Goal: Information Seeking & Learning: Learn about a topic

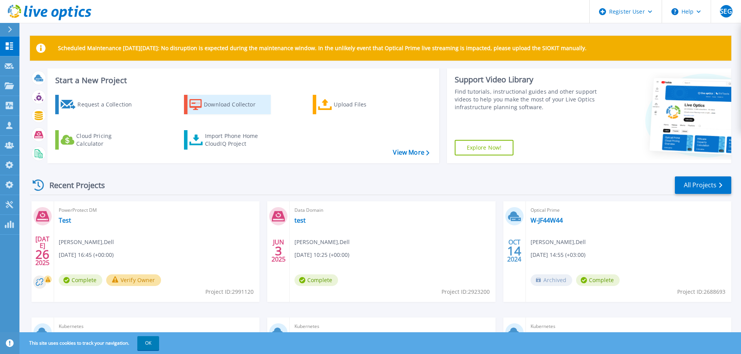
click at [209, 100] on div "Download Collector" at bounding box center [235, 105] width 62 height 16
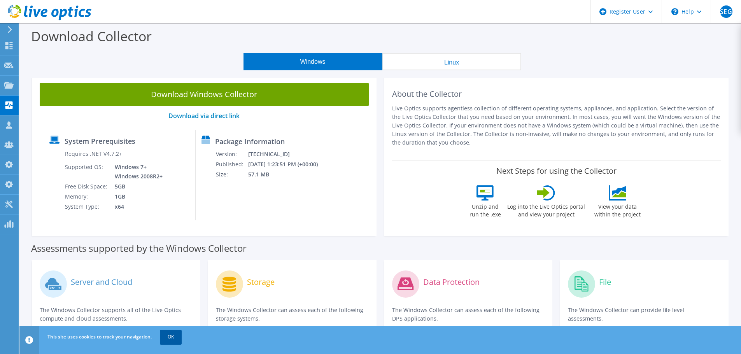
click at [167, 340] on link "OK" at bounding box center [171, 337] width 22 height 14
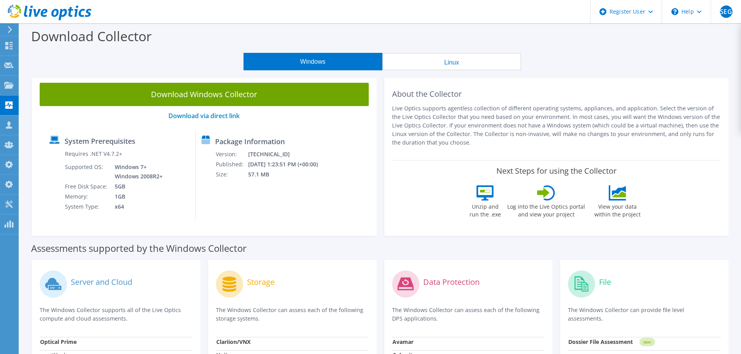
click at [180, 49] on div "Download Collector" at bounding box center [380, 38] width 714 height 30
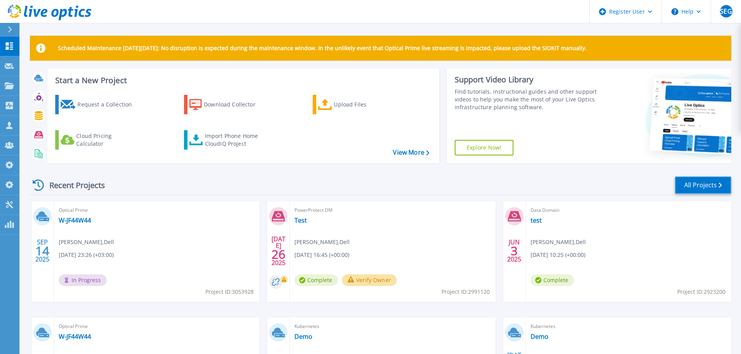
click at [711, 184] on link "All Projects" at bounding box center [703, 186] width 56 height 18
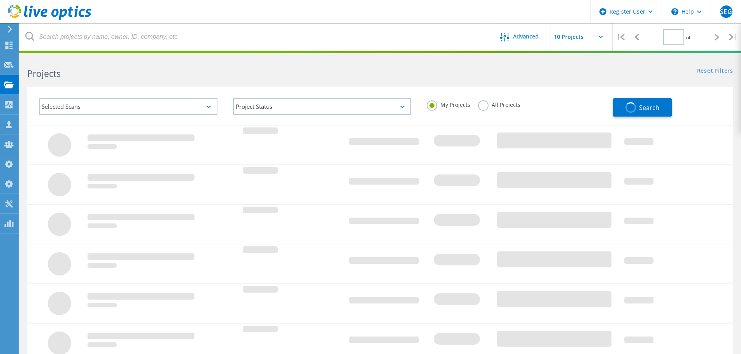
type input "1"
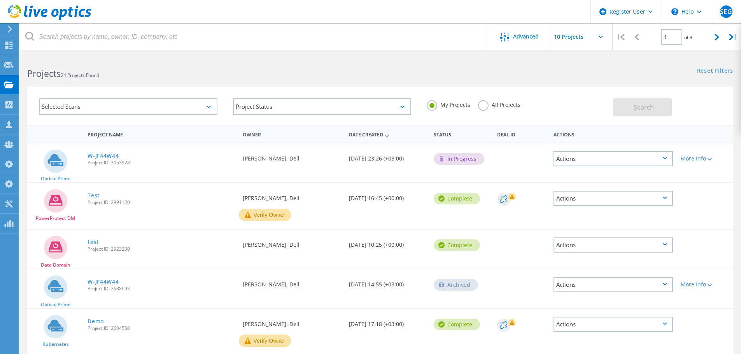
click at [208, 105] on div "Selected Scans" at bounding box center [128, 106] width 179 height 17
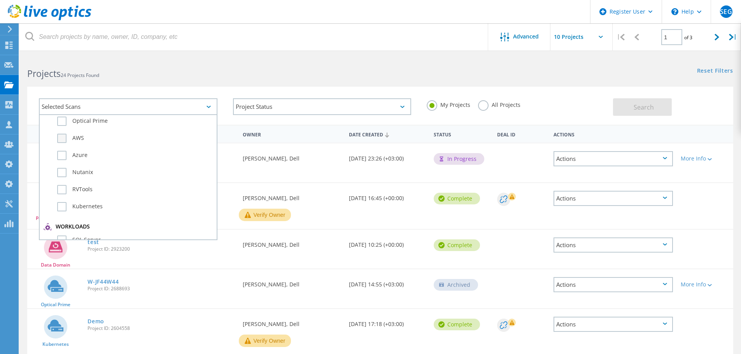
scroll to position [2, 0]
click at [63, 141] on label "Optical Prime" at bounding box center [135, 139] width 156 height 9
click at [0, 0] on input "Optical Prime" at bounding box center [0, 0] width 0 height 0
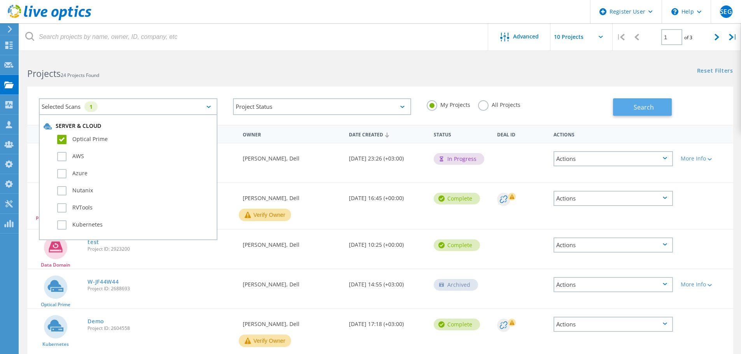
click at [648, 111] on span "Search" at bounding box center [644, 107] width 20 height 9
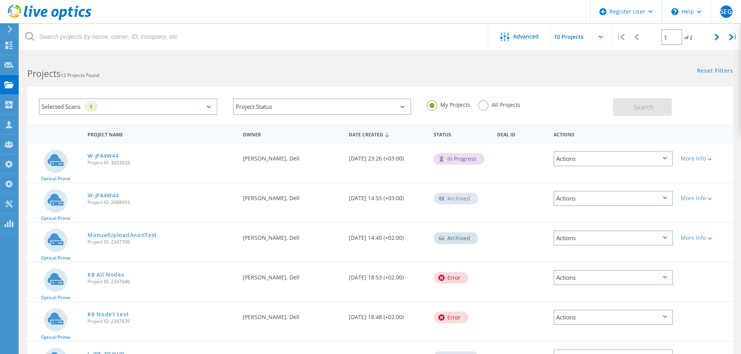
click at [189, 106] on div "Selected Scans 1" at bounding box center [128, 106] width 179 height 17
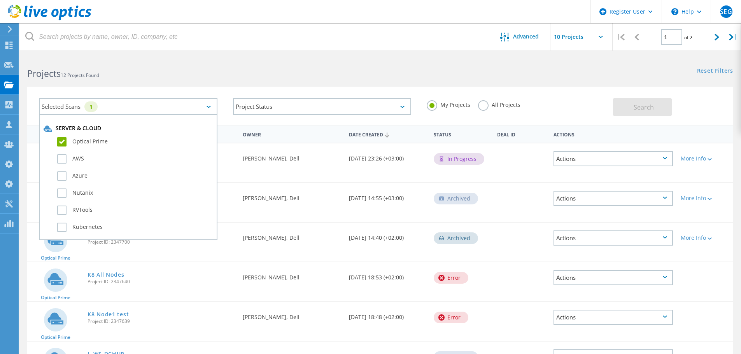
click at [59, 141] on label "Optical Prime" at bounding box center [135, 141] width 156 height 9
click at [0, 0] on input "Optical Prime" at bounding box center [0, 0] width 0 height 0
click at [204, 66] on div "Projects 12 Projects Found" at bounding box center [199, 66] width 361 height 21
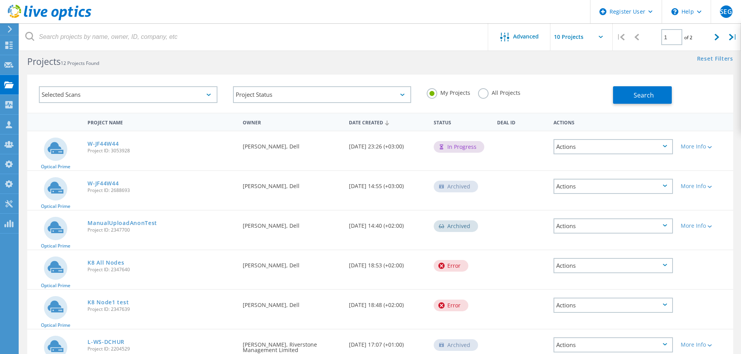
scroll to position [0, 0]
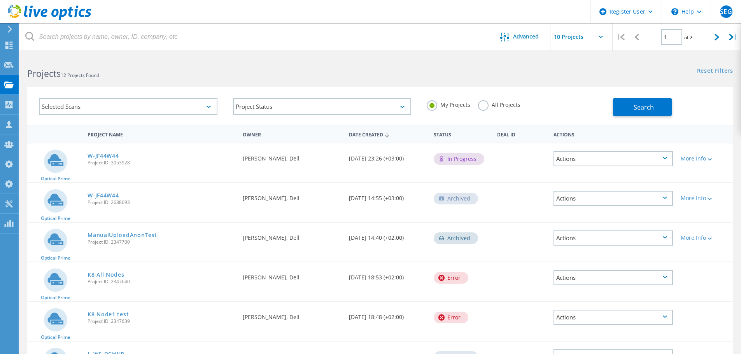
click at [208, 103] on div "Selected Scans" at bounding box center [128, 106] width 179 height 17
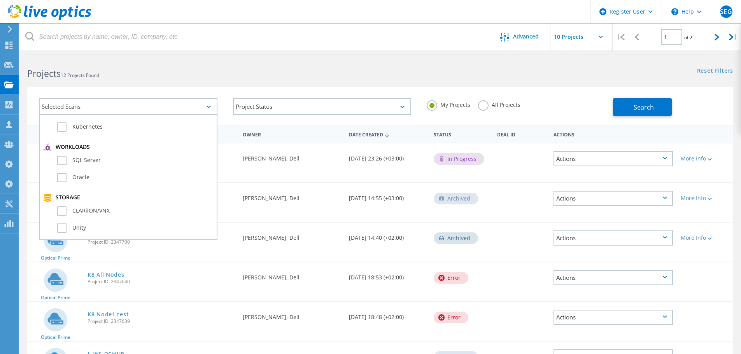
scroll to position [156, 0]
click at [61, 170] on label "Unity" at bounding box center [135, 172] width 156 height 9
click at [0, 0] on input "Unity" at bounding box center [0, 0] width 0 height 0
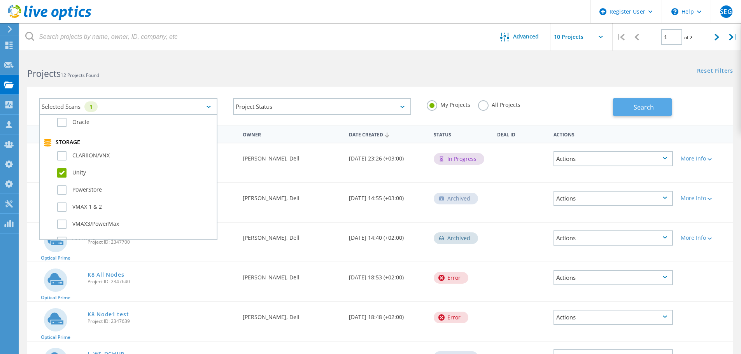
click at [644, 105] on span "Search" at bounding box center [644, 107] width 20 height 9
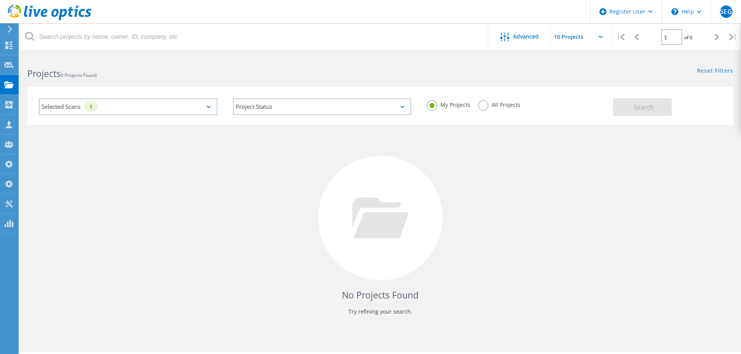
click at [483, 104] on label "All Projects" at bounding box center [499, 103] width 42 height 7
click at [0, 0] on input "All Projects" at bounding box center [0, 0] width 0 height 0
click at [653, 106] on span "Search" at bounding box center [644, 107] width 20 height 9
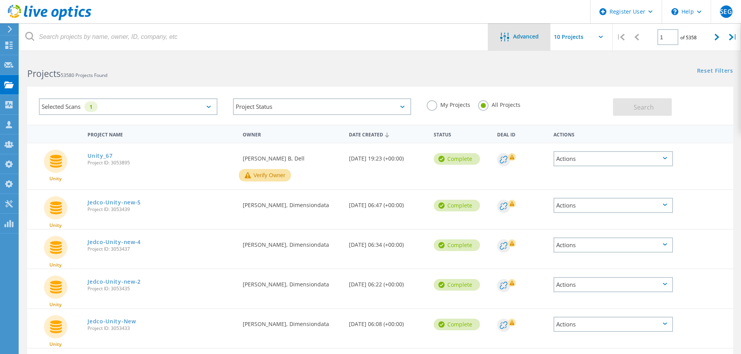
click at [524, 43] on div "Advanced" at bounding box center [519, 36] width 62 height 27
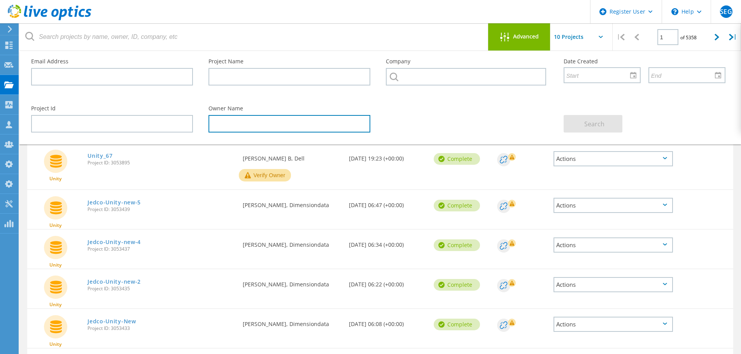
click at [247, 124] on input "text" at bounding box center [290, 124] width 162 height 18
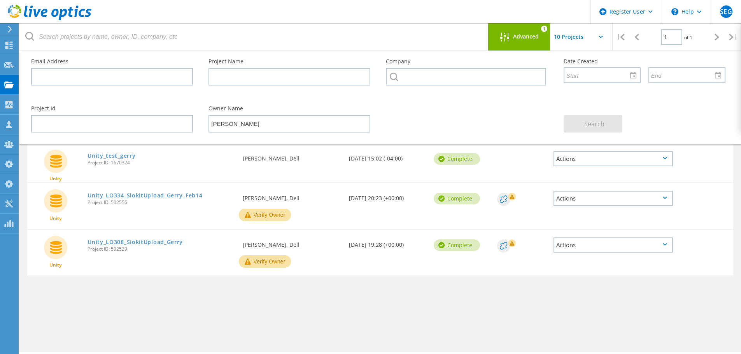
drag, startPoint x: 596, startPoint y: 346, endPoint x: 591, endPoint y: 347, distance: 4.7
click at [595, 347] on div "Advanced 1 | 1 of 1 | Email Address Project Name Company Date Created Project I…" at bounding box center [380, 204] width 722 height 296
click at [510, 30] on div "Advanced 1" at bounding box center [519, 36] width 62 height 27
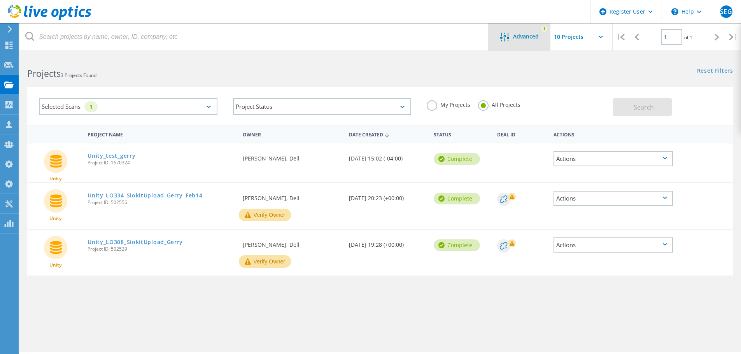
click at [530, 34] on span "Advanced" at bounding box center [526, 36] width 26 height 5
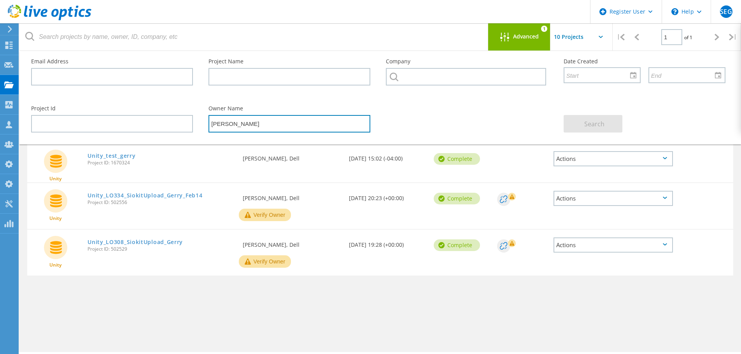
drag, startPoint x: 228, startPoint y: 123, endPoint x: 208, endPoint y: 125, distance: 19.9
click at [208, 125] on div "Owner Name Gerry" at bounding box center [289, 119] width 177 height 42
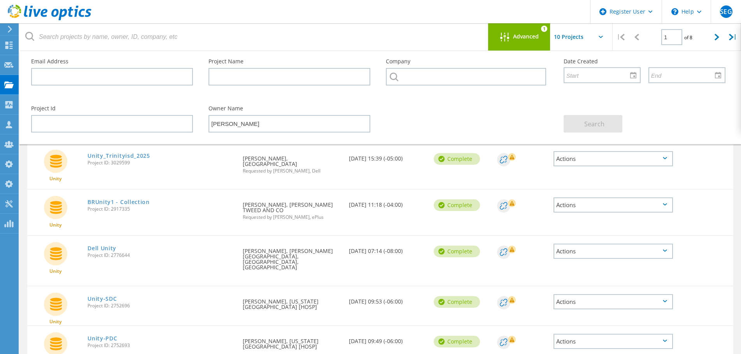
click at [263, 133] on div "Owner Name Anthony" at bounding box center [289, 119] width 177 height 42
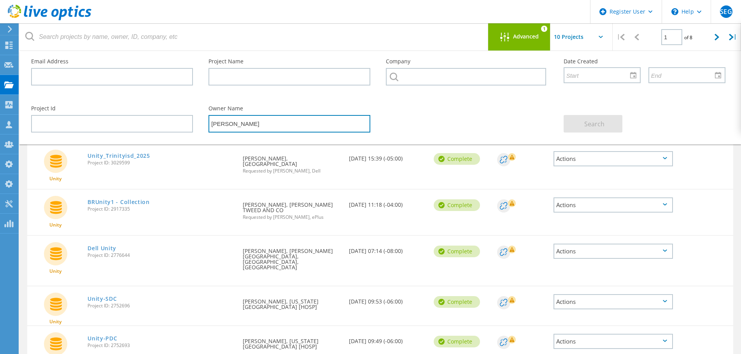
click at [263, 126] on input "Anthony" at bounding box center [290, 124] width 162 height 18
type input "Anthony Nyhan"
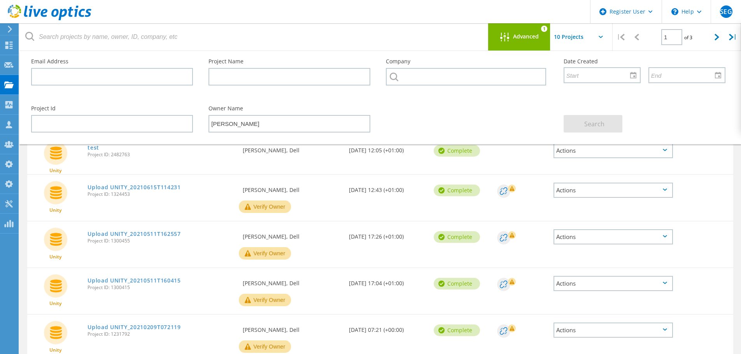
scroll to position [0, 0]
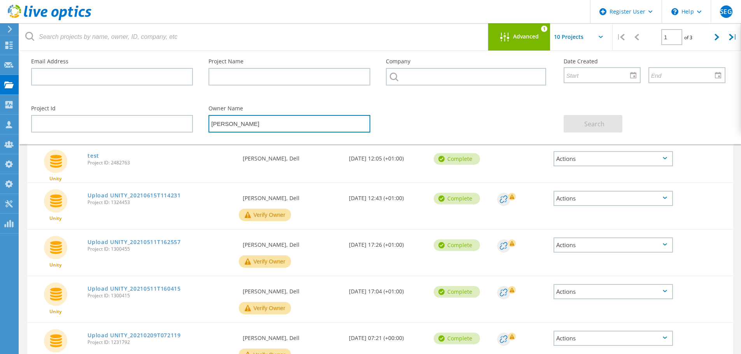
click at [234, 122] on input "Anthony Nyhan" at bounding box center [290, 124] width 162 height 18
paste input "Jitesh"
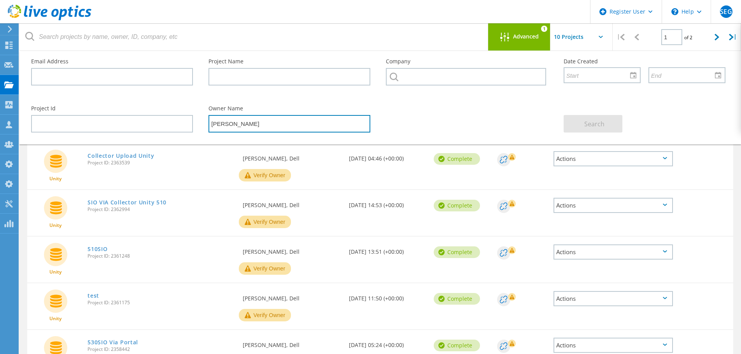
click at [256, 130] on input "Jitesh Adesara" at bounding box center [290, 124] width 162 height 18
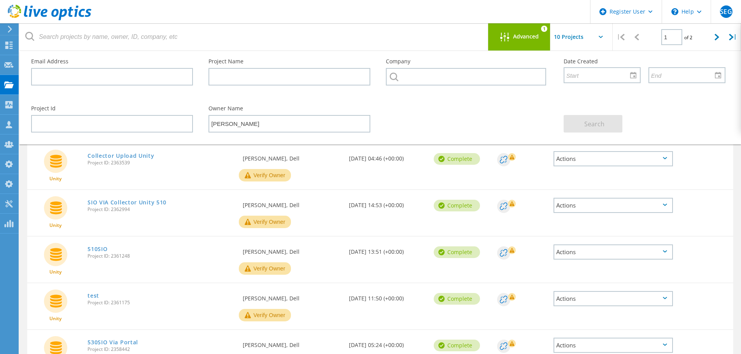
click at [515, 38] on span "Advanced" at bounding box center [526, 36] width 26 height 5
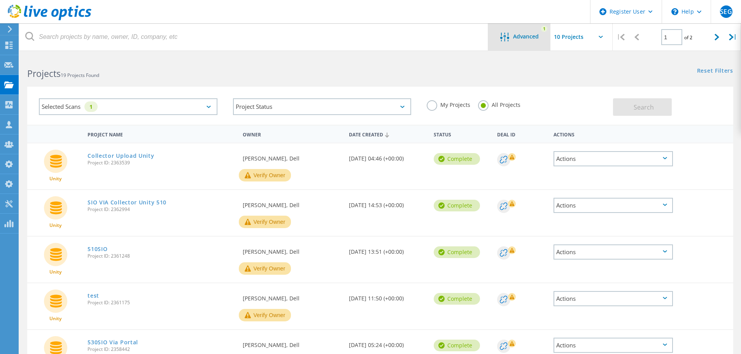
click at [540, 41] on div "Advanced" at bounding box center [519, 38] width 62 height 10
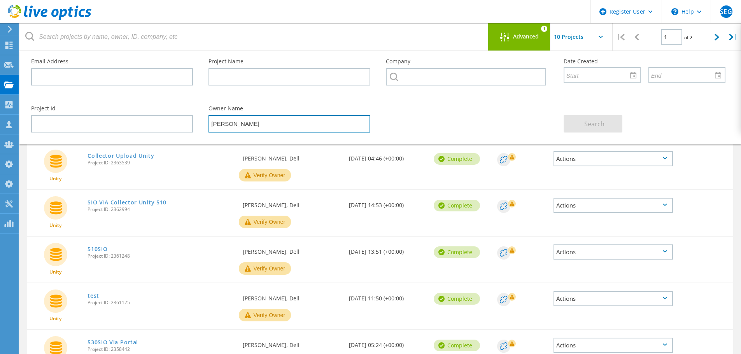
drag, startPoint x: 257, startPoint y: 126, endPoint x: 209, endPoint y: 126, distance: 48.6
click at [209, 126] on input "Jitesh Adesara" at bounding box center [290, 124] width 162 height 18
type input "V"
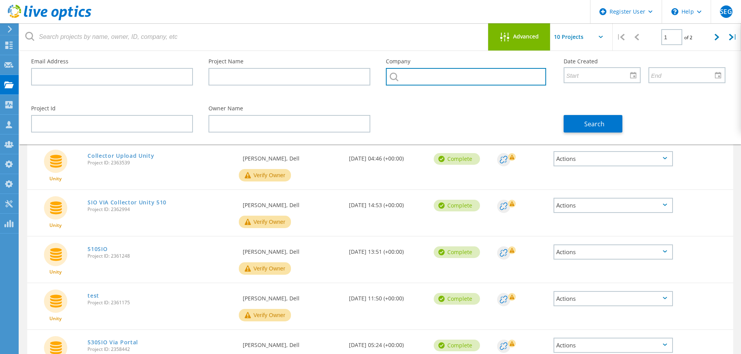
click at [447, 78] on input "text" at bounding box center [466, 77] width 160 height 18
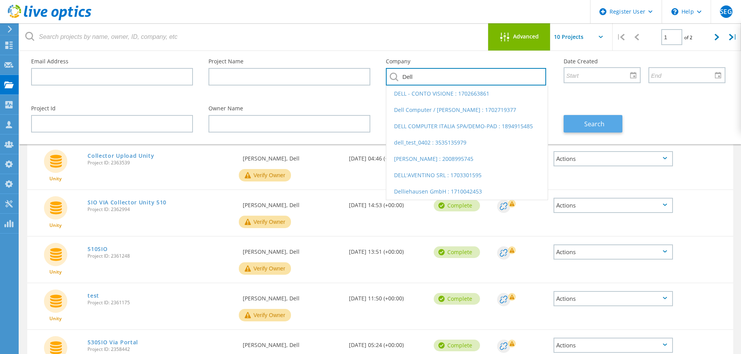
type input "Dell"
click at [599, 125] on span "Search" at bounding box center [594, 124] width 20 height 9
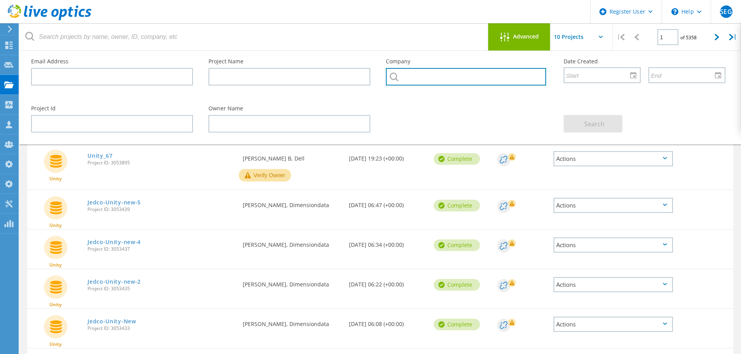
click at [467, 77] on input "text" at bounding box center [466, 77] width 160 height 18
click at [522, 41] on div "Advanced" at bounding box center [519, 38] width 62 height 10
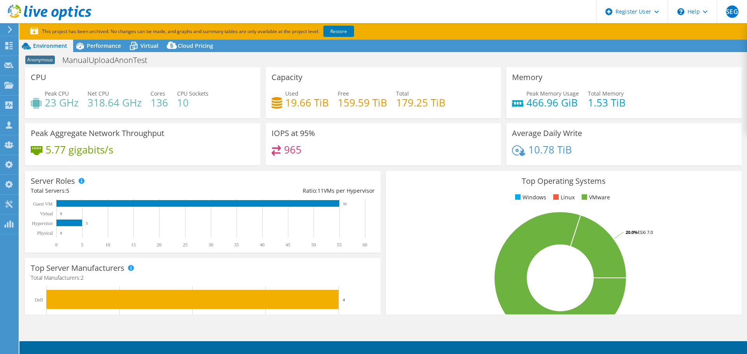
select select "USEast"
select select "USD"
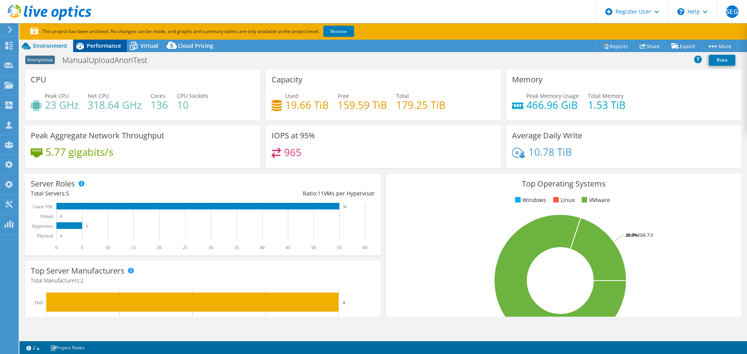
click at [105, 45] on span "Performance" at bounding box center [104, 45] width 34 height 7
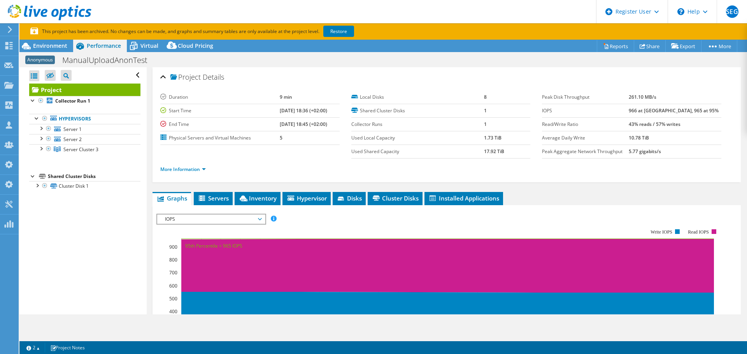
click at [233, 220] on span "IOPS" at bounding box center [211, 219] width 100 height 9
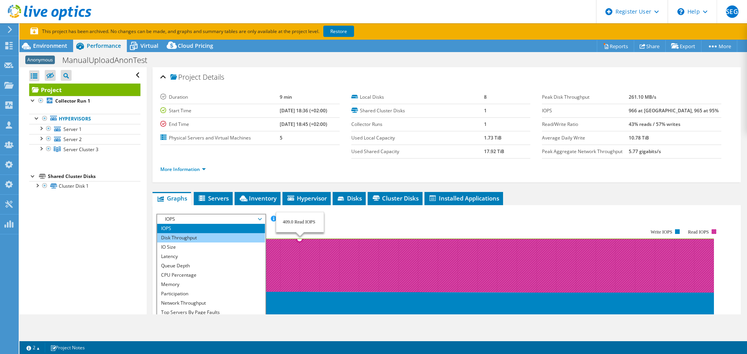
click at [212, 240] on li "Disk Throughput" at bounding box center [211, 237] width 108 height 9
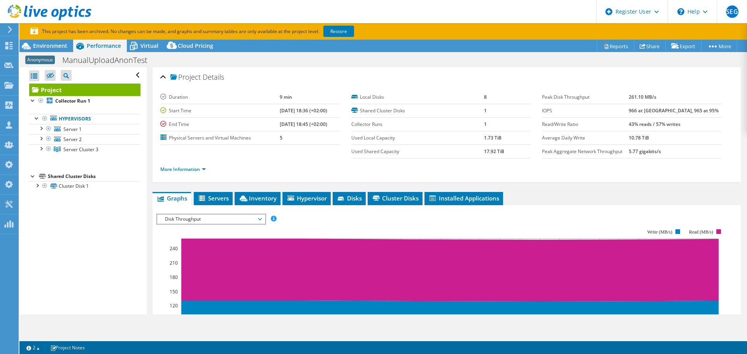
click at [249, 217] on span "Disk Throughput" at bounding box center [211, 219] width 100 height 9
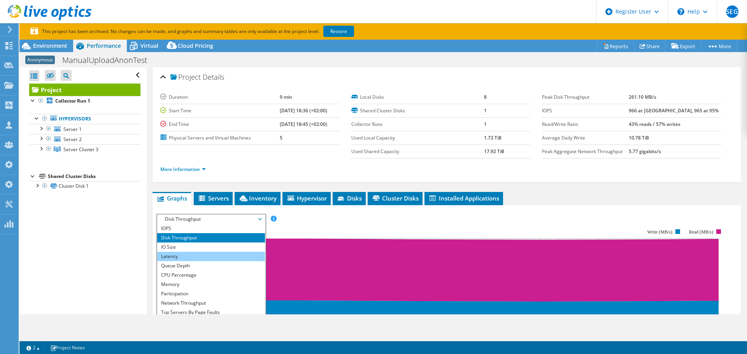
click at [187, 259] on li "Latency" at bounding box center [211, 256] width 108 height 9
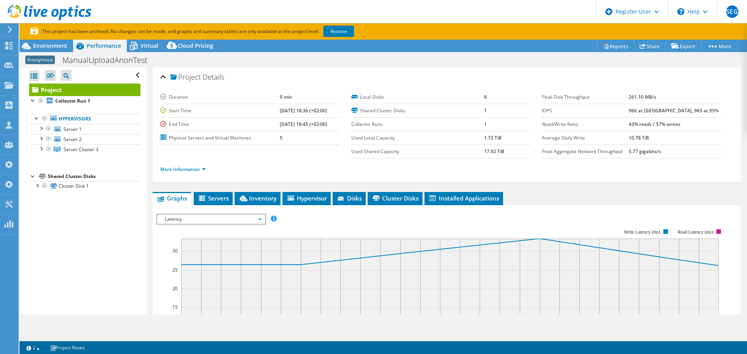
click at [202, 222] on span "Latency" at bounding box center [211, 219] width 100 height 9
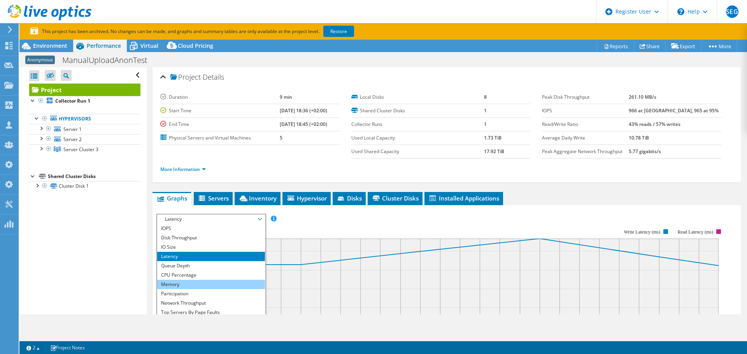
click at [186, 285] on li "Memory" at bounding box center [211, 284] width 108 height 9
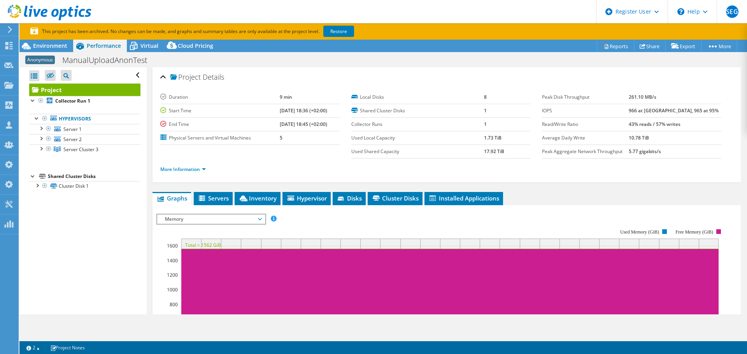
drag, startPoint x: 240, startPoint y: 219, endPoint x: 240, endPoint y: 224, distance: 5.1
click at [240, 219] on span "Memory" at bounding box center [211, 219] width 100 height 9
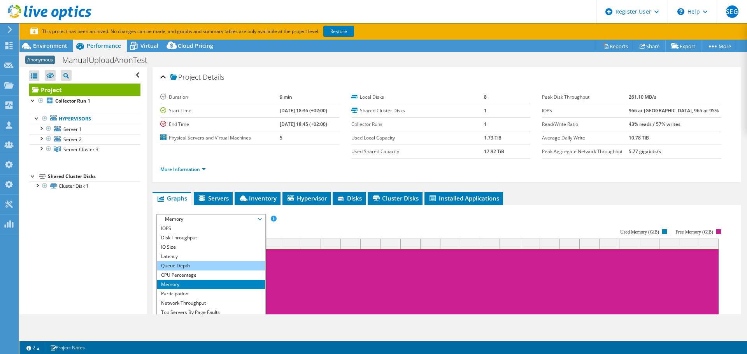
click at [201, 266] on li "Queue Depth" at bounding box center [211, 265] width 108 height 9
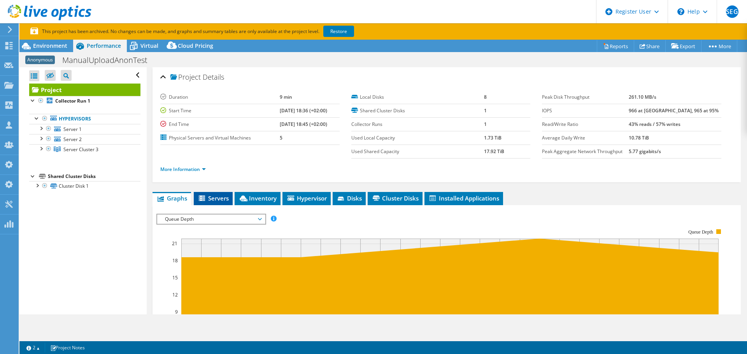
click at [223, 199] on span "Servers" at bounding box center [213, 199] width 31 height 8
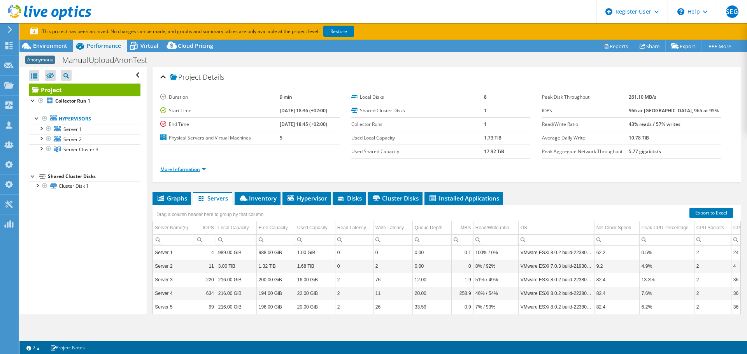
click at [203, 168] on link "More Information" at bounding box center [183, 169] width 46 height 7
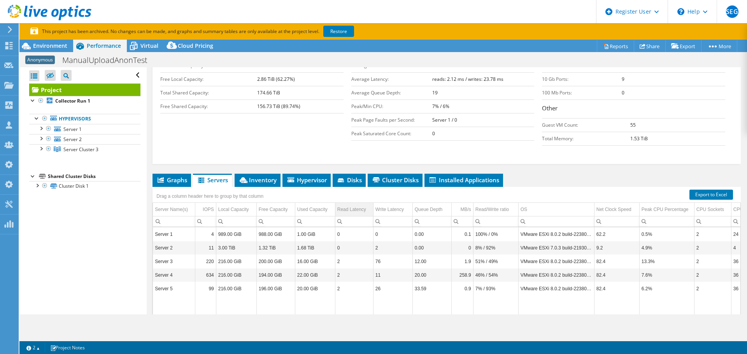
scroll to position [204, 0]
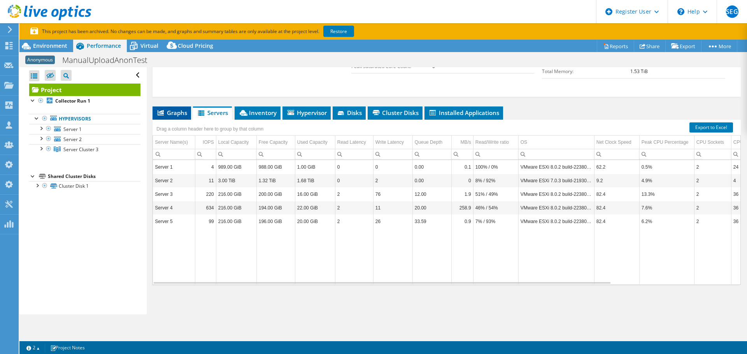
click at [175, 115] on span "Graphs" at bounding box center [171, 113] width 31 height 8
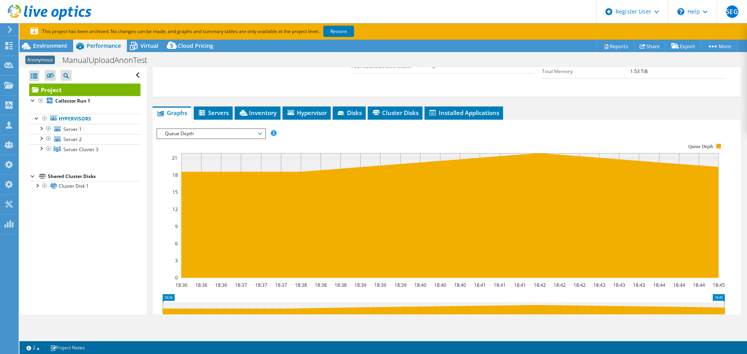
click at [246, 135] on span "Queue Depth" at bounding box center [211, 133] width 100 height 9
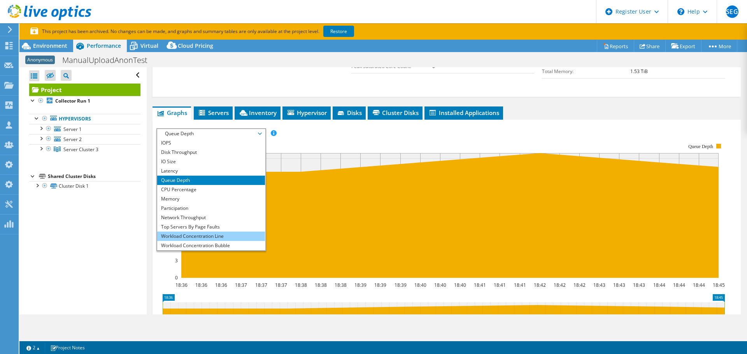
click at [211, 233] on li "Workload Concentration Line" at bounding box center [211, 236] width 108 height 9
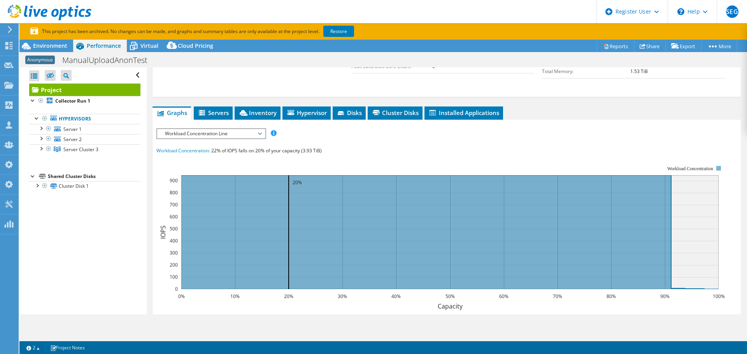
click at [261, 134] on icon at bounding box center [260, 134] width 4 height 2
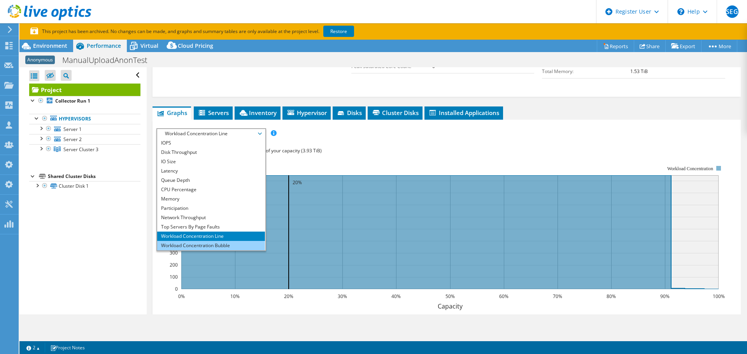
click at [219, 244] on li "Workload Concentration Bubble" at bounding box center [211, 245] width 108 height 9
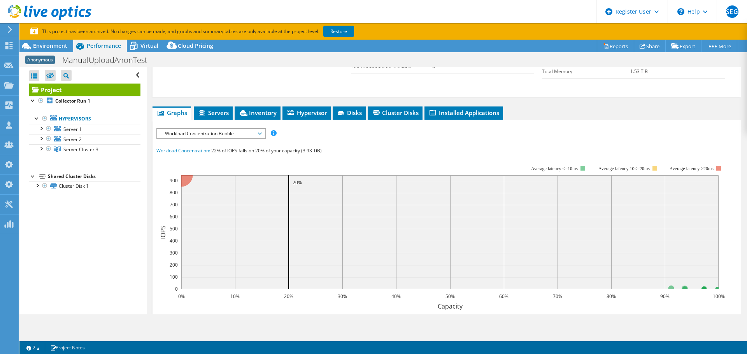
click at [261, 136] on span "Workload Concentration Bubble" at bounding box center [211, 133] width 108 height 9
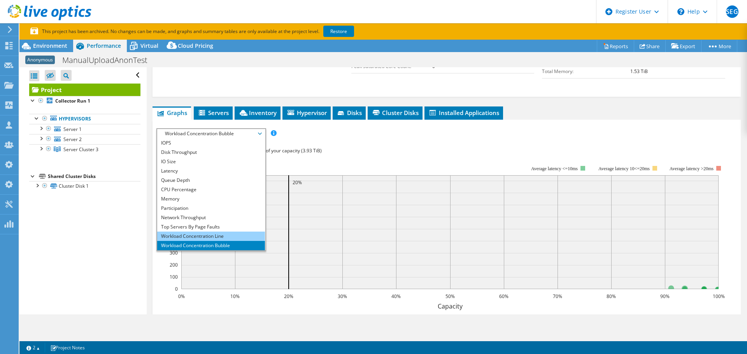
click at [204, 235] on li "Workload Concentration Line" at bounding box center [211, 236] width 108 height 9
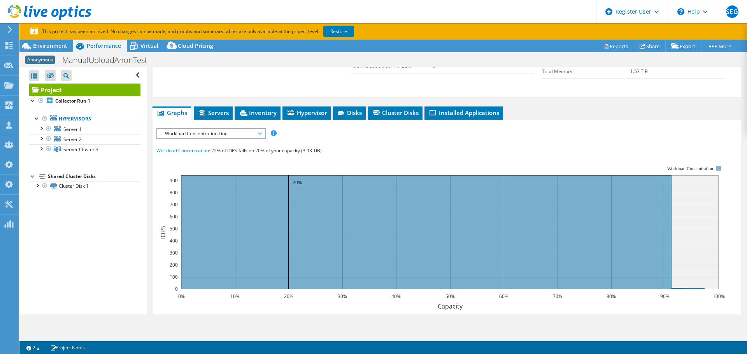
click at [261, 137] on span "Workload Concentration Line" at bounding box center [211, 133] width 100 height 9
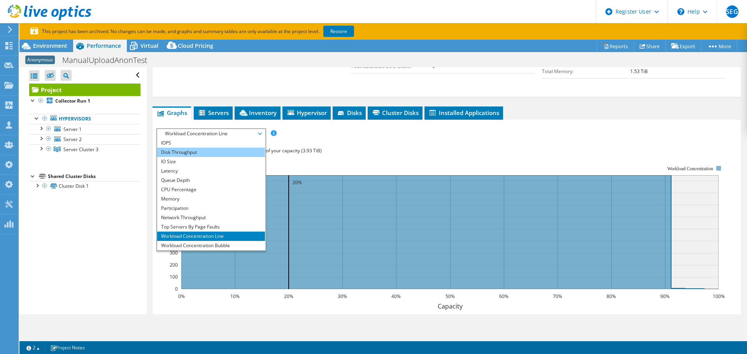
click at [214, 153] on li "Disk Throughput" at bounding box center [211, 152] width 108 height 9
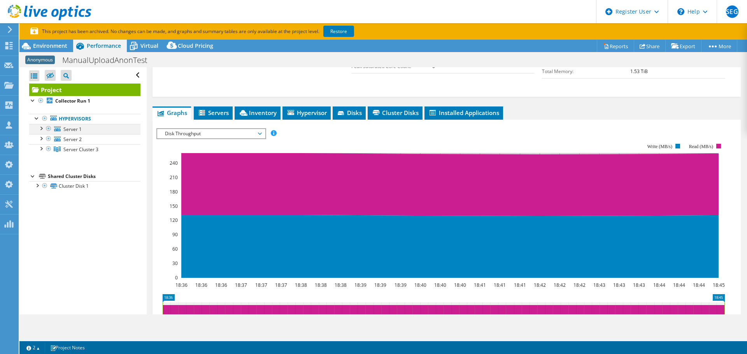
click at [40, 128] on div at bounding box center [41, 128] width 8 height 8
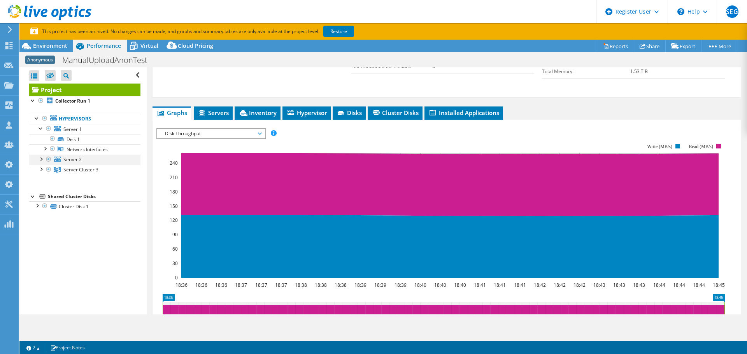
click at [41, 160] on div at bounding box center [41, 159] width 8 height 8
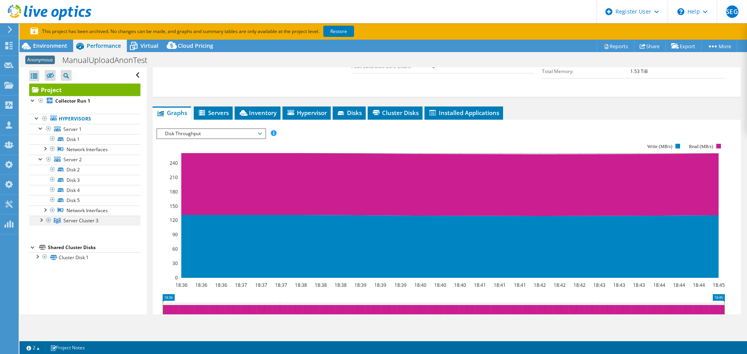
click at [40, 218] on div at bounding box center [41, 220] width 8 height 8
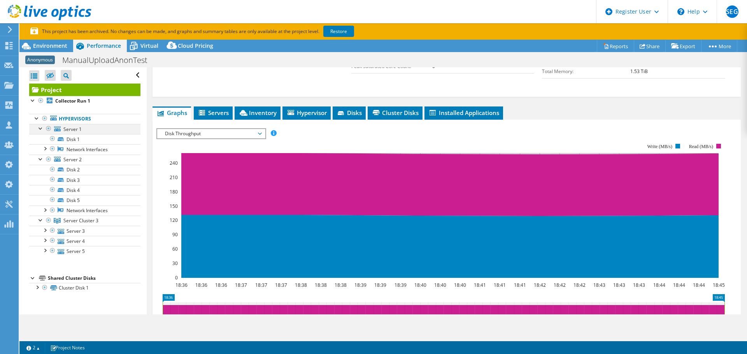
click at [38, 128] on div at bounding box center [41, 128] width 8 height 8
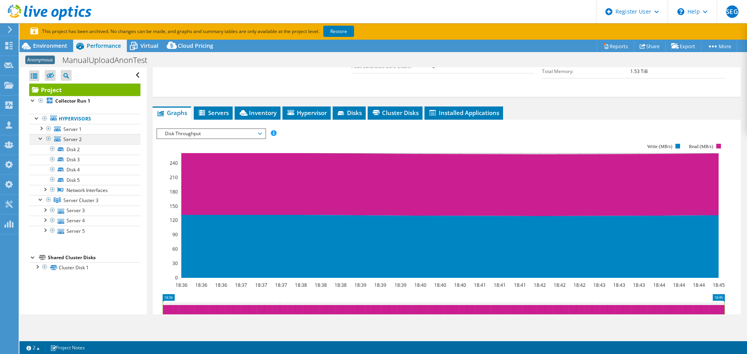
click at [40, 138] on div at bounding box center [41, 138] width 8 height 8
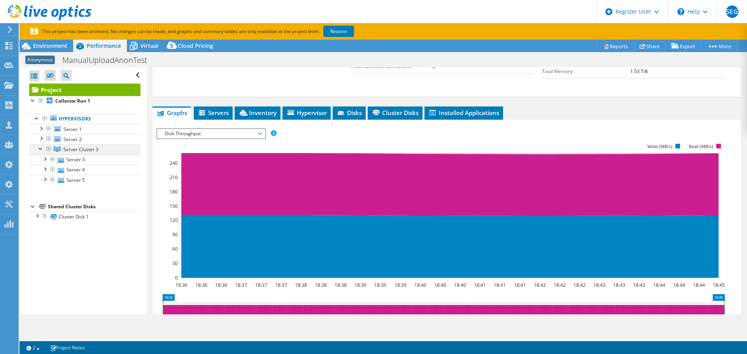
click at [39, 149] on div at bounding box center [41, 148] width 8 height 8
click at [39, 148] on div at bounding box center [41, 148] width 8 height 8
click at [38, 216] on div at bounding box center [37, 216] width 8 height 8
click at [40, 127] on div at bounding box center [41, 128] width 8 height 8
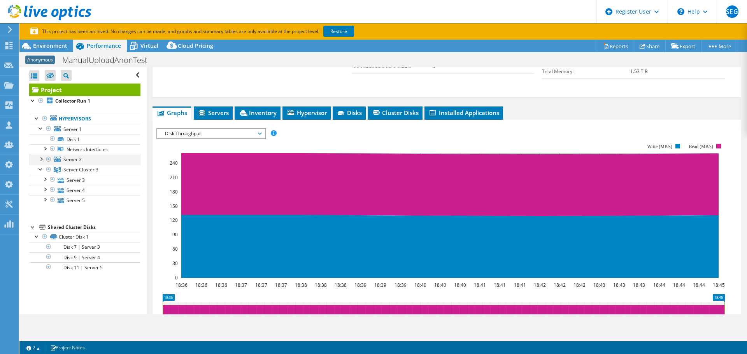
click at [40, 162] on div at bounding box center [41, 159] width 8 height 8
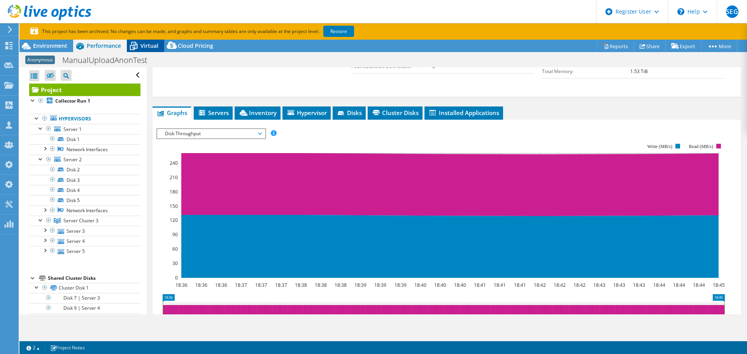
click at [149, 44] on span "Virtual" at bounding box center [149, 45] width 18 height 7
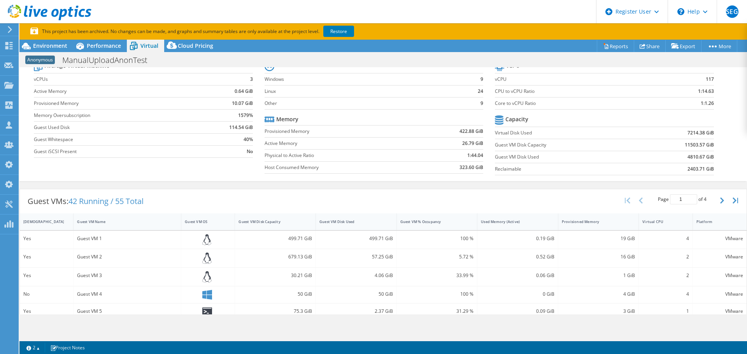
scroll to position [0, 0]
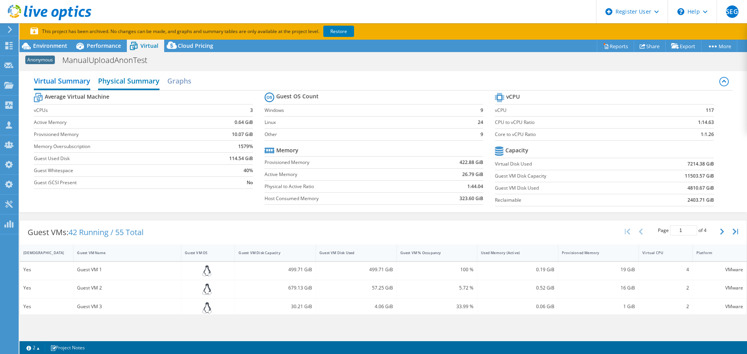
click at [144, 86] on h2 "Physical Summary" at bounding box center [128, 81] width 61 height 17
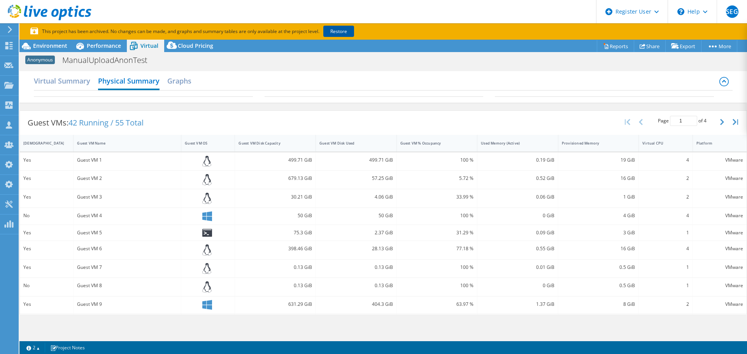
click at [343, 34] on link "Restore" at bounding box center [338, 31] width 31 height 11
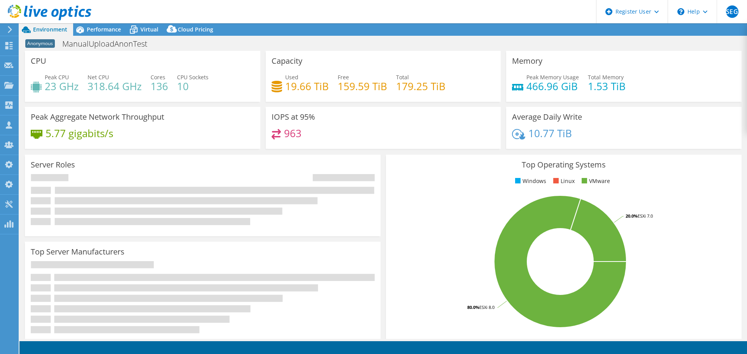
select select "USEast"
select select "USD"
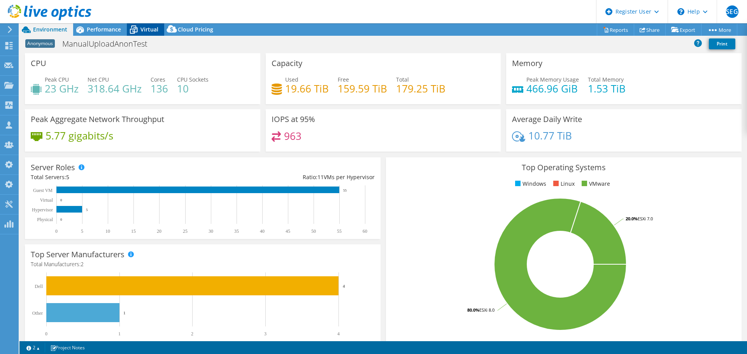
click at [138, 32] on icon at bounding box center [134, 30] width 14 height 14
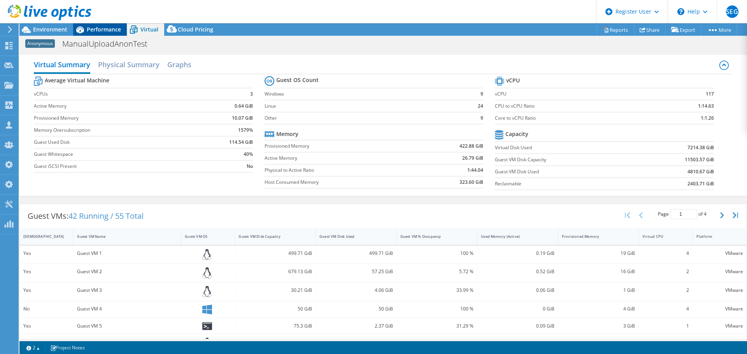
click at [105, 26] on span "Performance" at bounding box center [104, 29] width 34 height 7
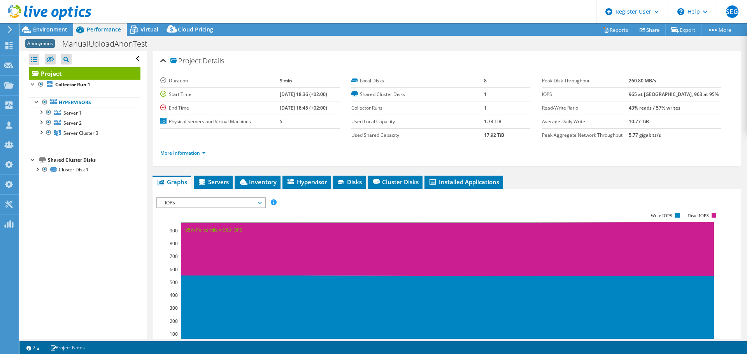
click at [189, 202] on span "IOPS" at bounding box center [211, 202] width 100 height 9
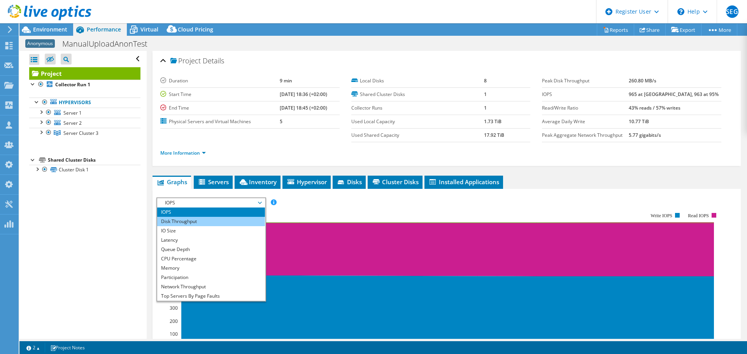
click at [184, 221] on li "Disk Throughput" at bounding box center [211, 221] width 108 height 9
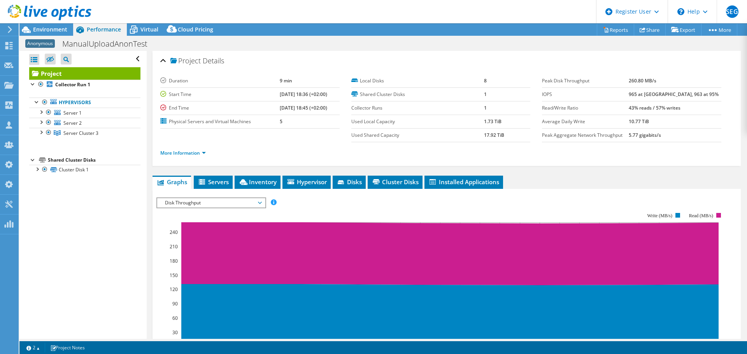
click at [198, 205] on span "Disk Throughput" at bounding box center [211, 202] width 100 height 9
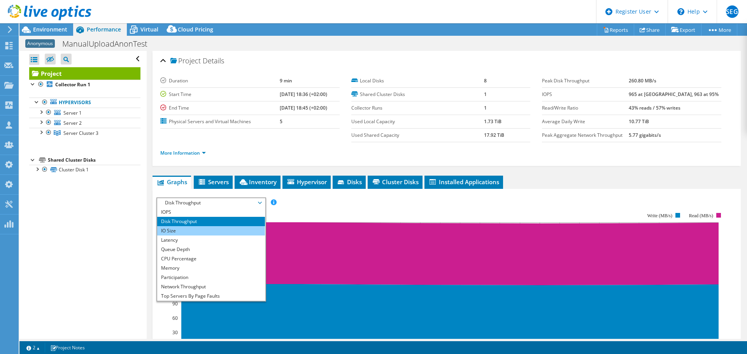
click at [183, 232] on li "IO Size" at bounding box center [211, 230] width 108 height 9
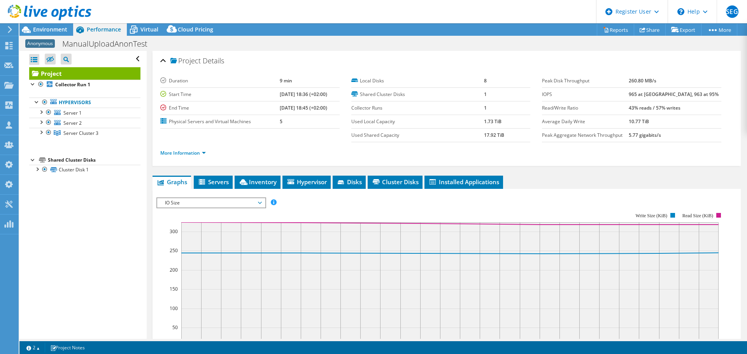
click at [219, 204] on span "IO Size" at bounding box center [211, 202] width 100 height 9
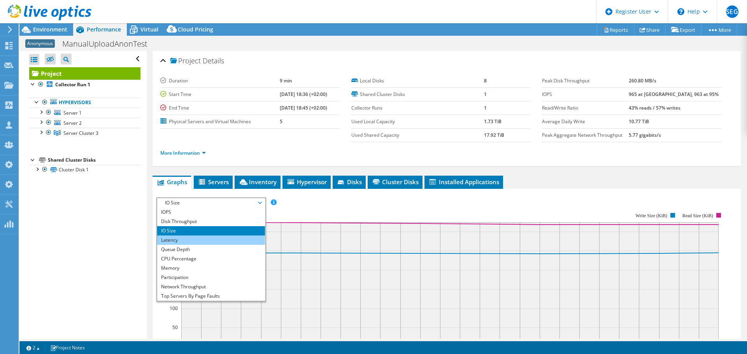
click at [187, 240] on li "Latency" at bounding box center [211, 240] width 108 height 9
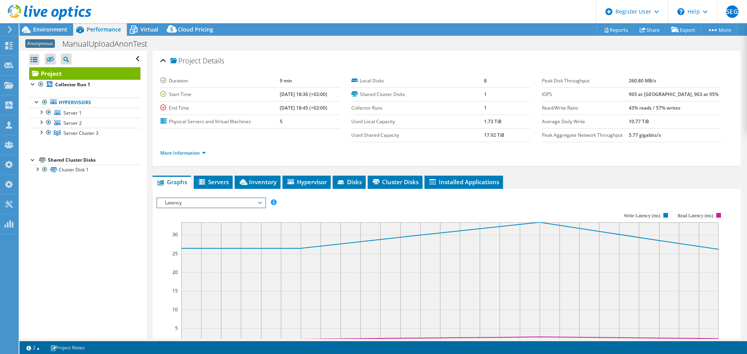
click at [240, 202] on span "Latency" at bounding box center [211, 202] width 100 height 9
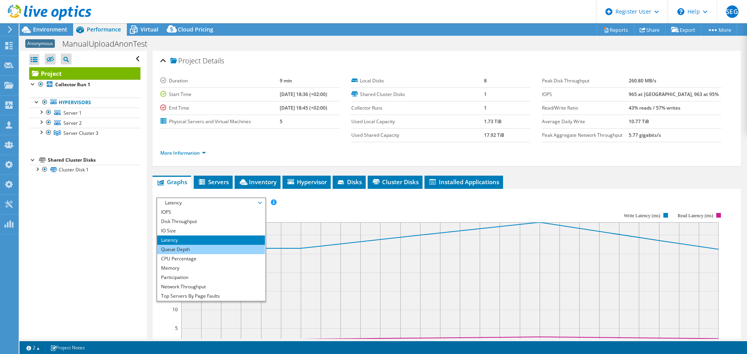
click at [197, 249] on li "Queue Depth" at bounding box center [211, 249] width 108 height 9
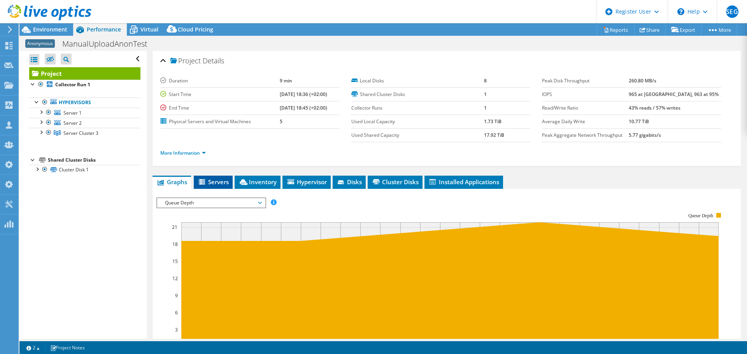
click at [208, 177] on li "Servers" at bounding box center [213, 182] width 39 height 13
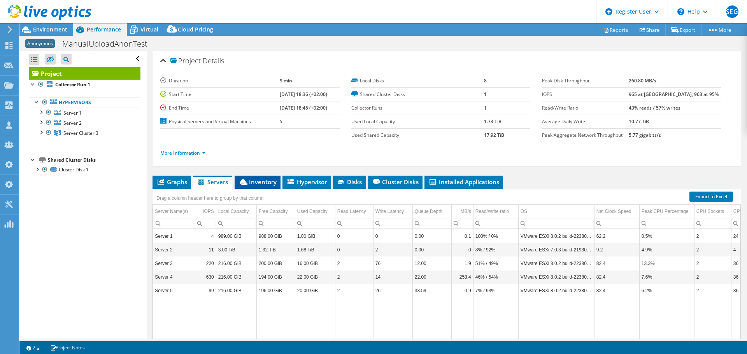
click at [265, 180] on span "Inventory" at bounding box center [258, 182] width 38 height 8
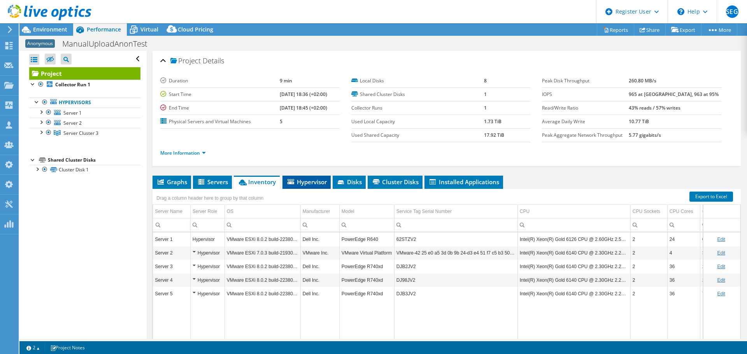
click at [304, 181] on span "Hypervisor" at bounding box center [306, 182] width 40 height 8
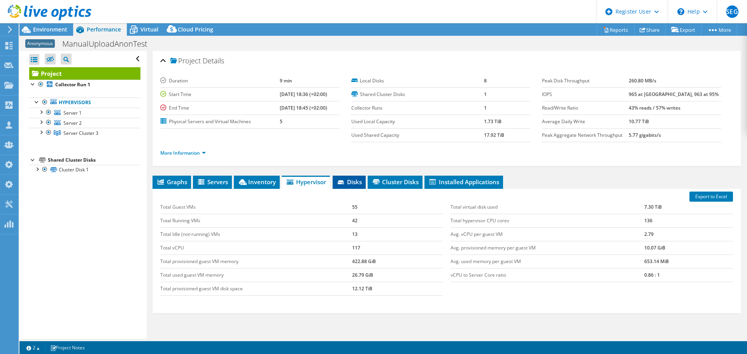
click at [347, 181] on span "Disks" at bounding box center [349, 182] width 25 height 8
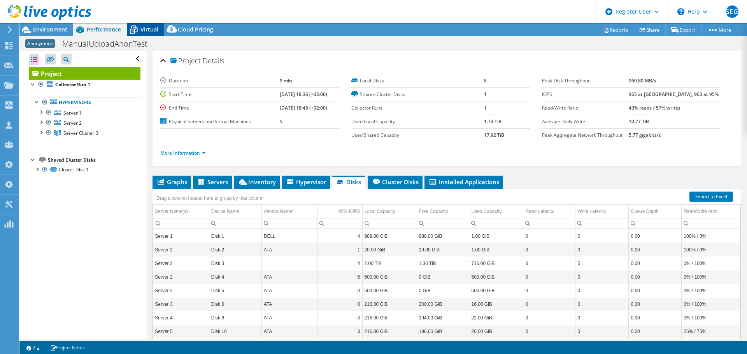
click at [148, 35] on div "Virtual" at bounding box center [145, 29] width 37 height 12
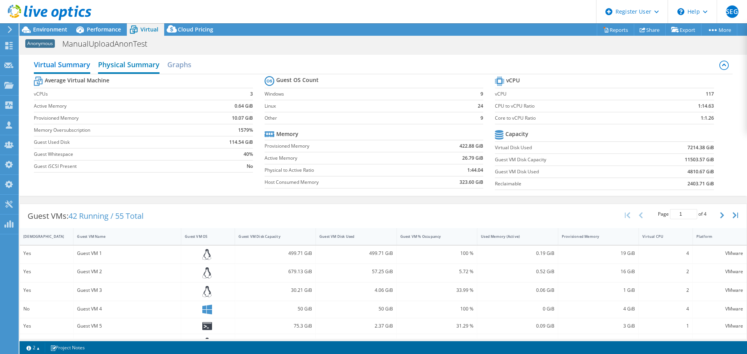
click at [128, 67] on h2 "Physical Summary" at bounding box center [128, 65] width 61 height 17
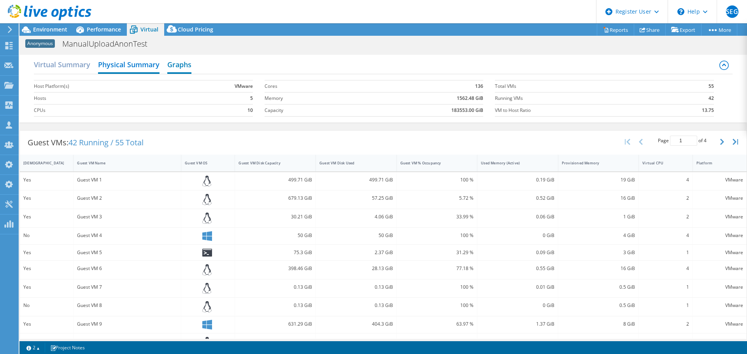
click at [181, 67] on h2 "Graphs" at bounding box center [179, 65] width 24 height 17
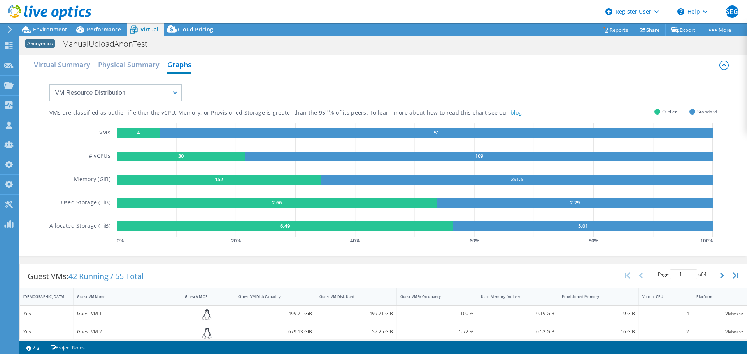
click at [182, 96] on div "VMs are classified as outlier if either the vCPU, Memory, or Provisioned Storag…" at bounding box center [382, 160] width 667 height 172
click at [177, 94] on select "VM Resource Distribution Provisioning Contrast Over Provisioning" at bounding box center [115, 93] width 132 height 18
click at [49, 84] on select "VM Resource Distribution Provisioning Contrast Over Provisioning" at bounding box center [115, 93] width 132 height 18
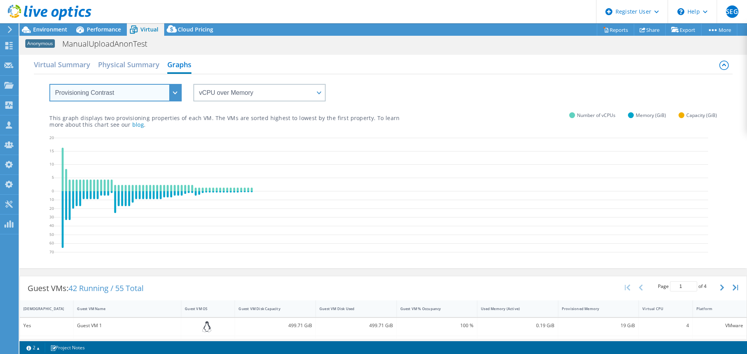
click at [178, 91] on select "VM Resource Distribution Provisioning Contrast Over Provisioning" at bounding box center [115, 93] width 132 height 18
select select "Over Provisioning"
click at [49, 84] on select "VM Resource Distribution Provisioning Contrast Over Provisioning" at bounding box center [115, 93] width 132 height 18
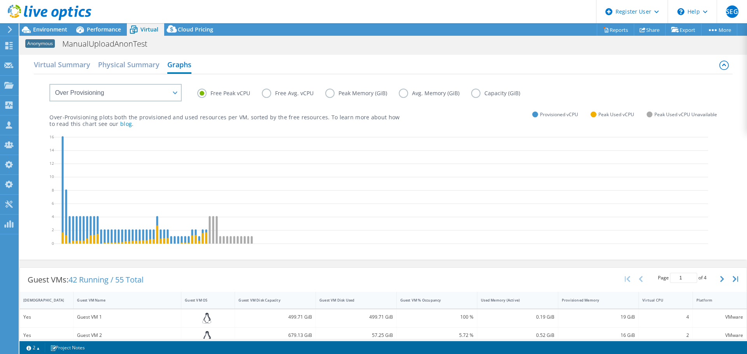
click at [268, 95] on label "Free Avg. vCPU" at bounding box center [293, 93] width 63 height 9
click at [0, 0] on input "Free Avg. vCPU" at bounding box center [0, 0] width 0 height 0
click at [332, 93] on label "Peak Memory (GiB)" at bounding box center [362, 93] width 74 height 9
click at [0, 0] on input "Peak Memory (GiB)" at bounding box center [0, 0] width 0 height 0
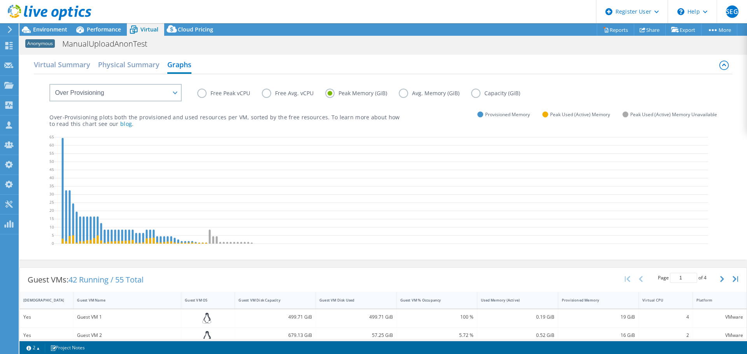
click at [402, 93] on label "Avg. Memory (GiB)" at bounding box center [435, 93] width 72 height 9
click at [0, 0] on input "Avg. Memory (GiB)" at bounding box center [0, 0] width 0 height 0
click at [472, 93] on label "Capacity (GiB)" at bounding box center [501, 93] width 61 height 9
click at [0, 0] on input "Capacity (GiB)" at bounding box center [0, 0] width 0 height 0
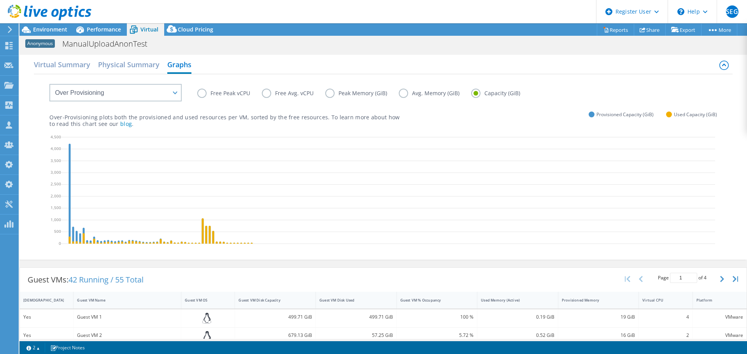
click at [209, 92] on label "Free Peak vCPU" at bounding box center [229, 93] width 65 height 9
click at [0, 0] on input "Free Peak vCPU" at bounding box center [0, 0] width 0 height 0
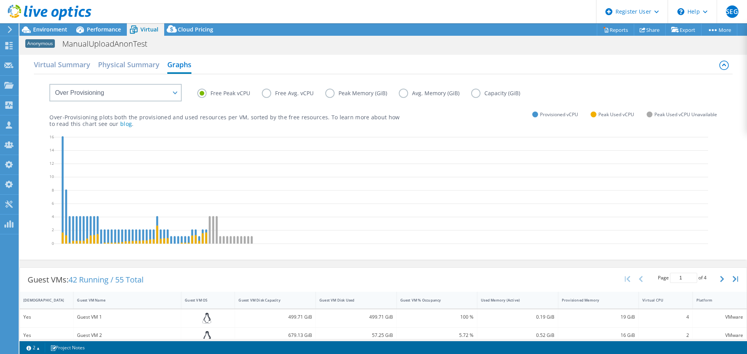
click at [269, 95] on label "Free Avg. vCPU" at bounding box center [293, 93] width 63 height 9
click at [0, 0] on input "Free Avg. vCPU" at bounding box center [0, 0] width 0 height 0
click at [331, 95] on label "Peak Memory (GiB)" at bounding box center [362, 93] width 74 height 9
click at [0, 0] on input "Peak Memory (GiB)" at bounding box center [0, 0] width 0 height 0
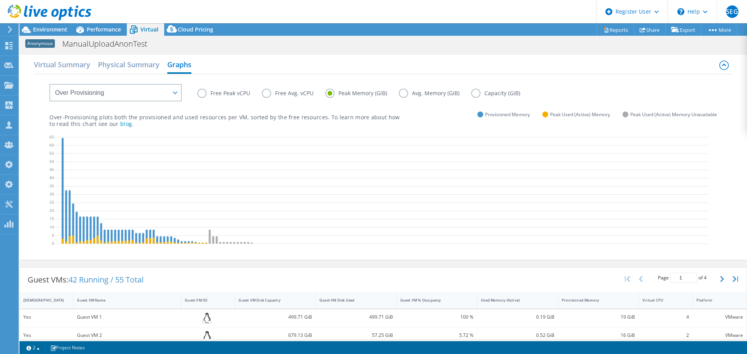
click at [405, 93] on label "Avg. Memory (GiB)" at bounding box center [435, 93] width 72 height 9
click at [0, 0] on input "Avg. Memory (GiB)" at bounding box center [0, 0] width 0 height 0
click at [477, 93] on label "Capacity (GiB)" at bounding box center [501, 93] width 61 height 9
click at [0, 0] on input "Capacity (GiB)" at bounding box center [0, 0] width 0 height 0
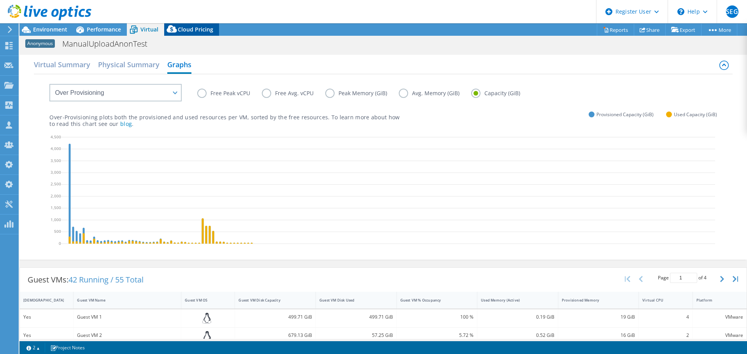
click at [198, 31] on span "Cloud Pricing" at bounding box center [195, 29] width 35 height 7
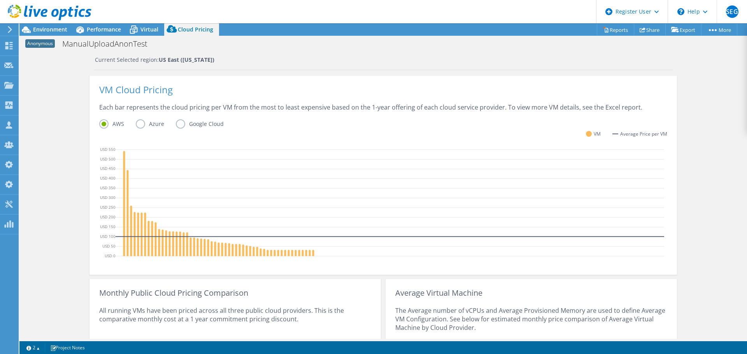
scroll to position [156, 0]
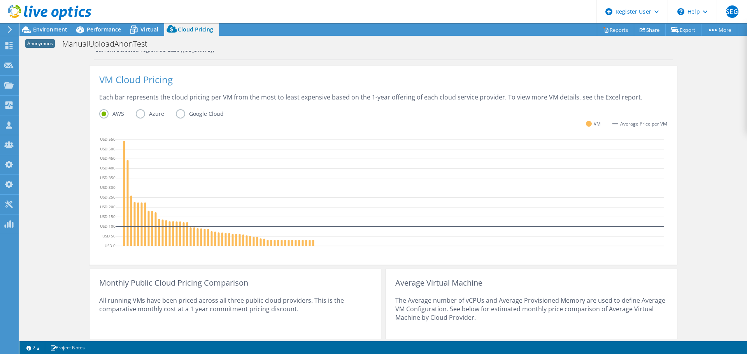
click at [140, 112] on label "Azure" at bounding box center [156, 113] width 40 height 9
click at [0, 0] on input "Azure" at bounding box center [0, 0] width 0 height 0
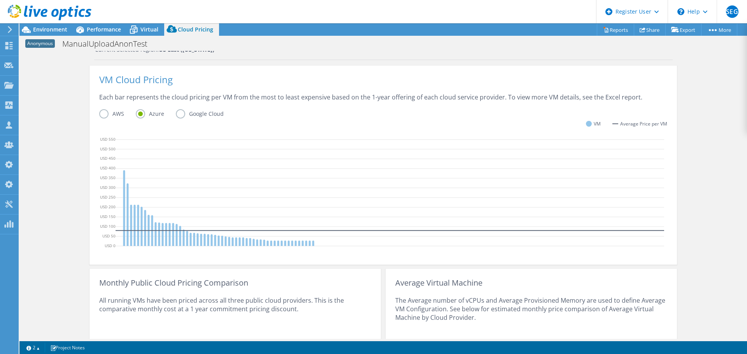
click at [176, 113] on label "Google Cloud" at bounding box center [206, 113] width 60 height 9
click at [0, 0] on input "Google Cloud" at bounding box center [0, 0] width 0 height 0
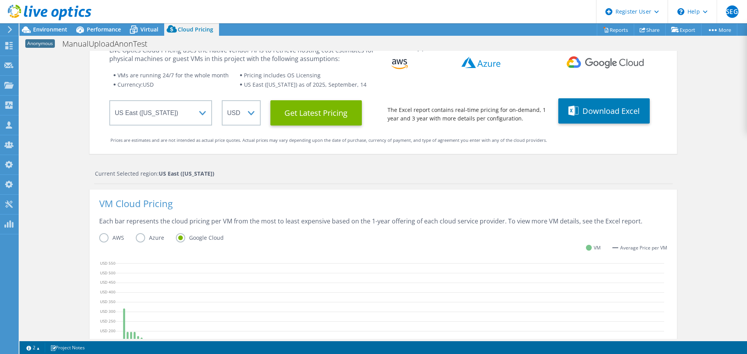
scroll to position [0, 0]
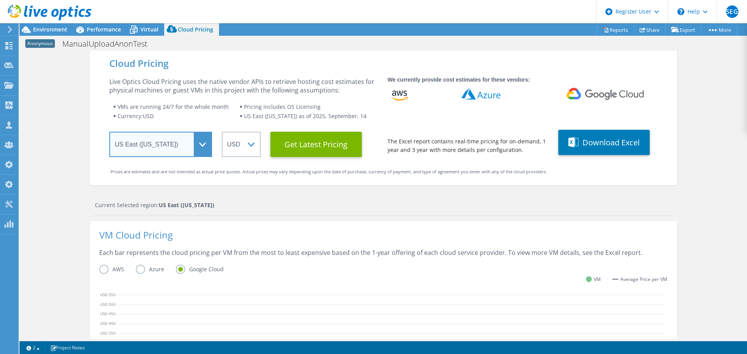
click at [204, 144] on select "Select a Region Asia Pacific (Hong Kong) Asia Pacific (Mumbai) Asia Pacific (Se…" at bounding box center [160, 144] width 103 height 25
click at [616, 27] on link "Reports" at bounding box center [615, 30] width 37 height 12
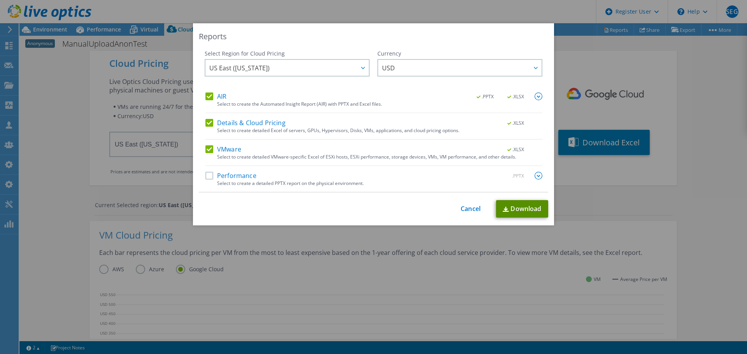
click at [516, 210] on link "Download" at bounding box center [522, 209] width 52 height 18
click at [467, 211] on link "Cancel" at bounding box center [471, 208] width 20 height 7
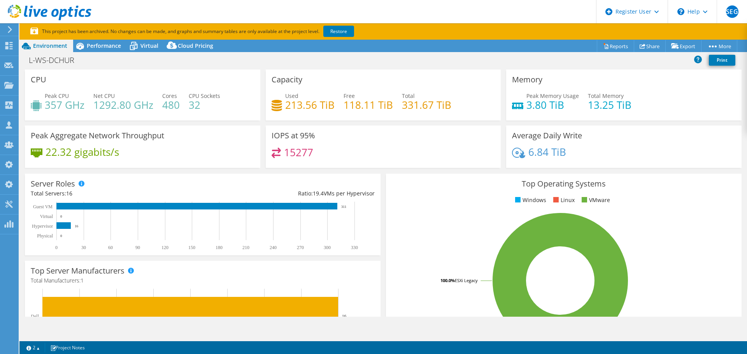
select select "EULondon"
select select "USD"
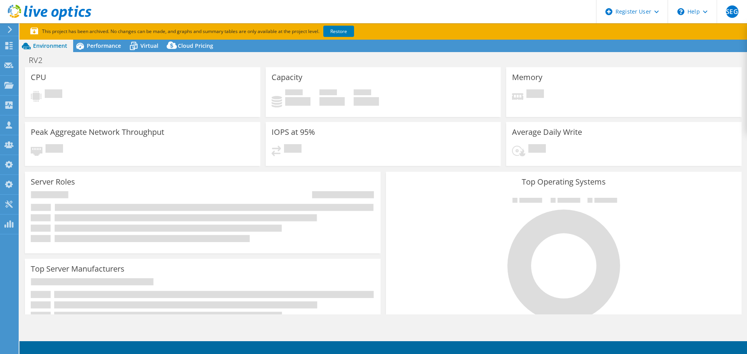
select select "USD"
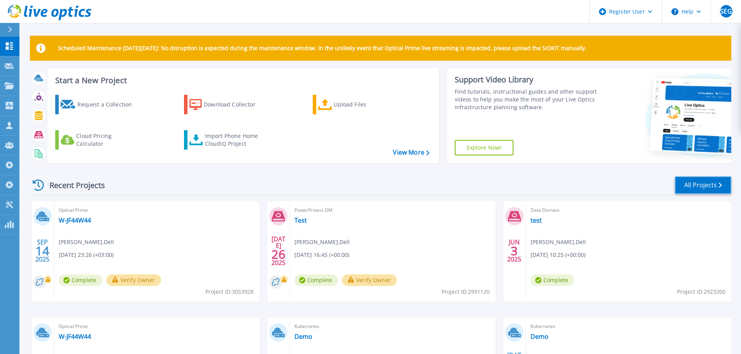
click at [701, 189] on link "All Projects" at bounding box center [703, 186] width 56 height 18
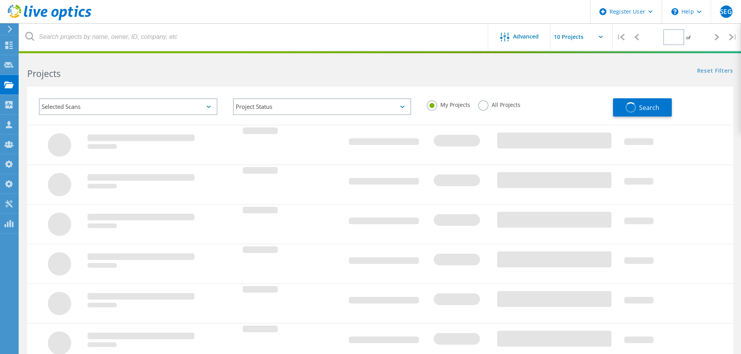
type input "1"
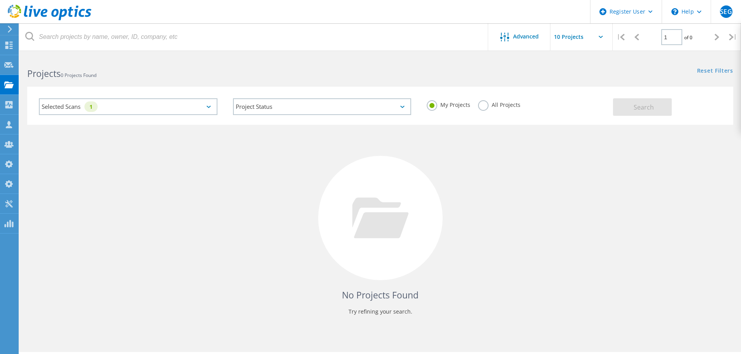
click at [484, 104] on label "All Projects" at bounding box center [499, 103] width 42 height 7
click at [0, 0] on input "All Projects" at bounding box center [0, 0] width 0 height 0
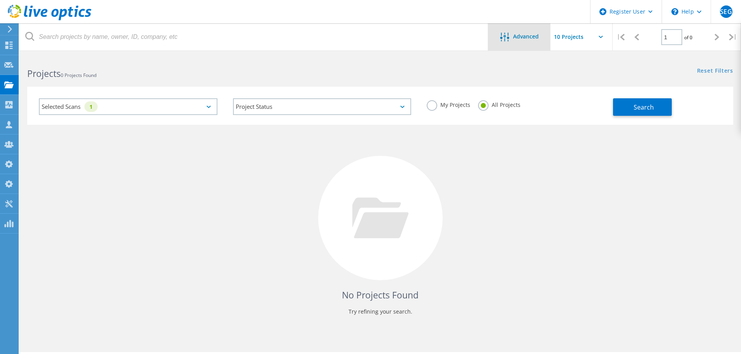
click at [519, 42] on div "Advanced" at bounding box center [519, 38] width 62 height 10
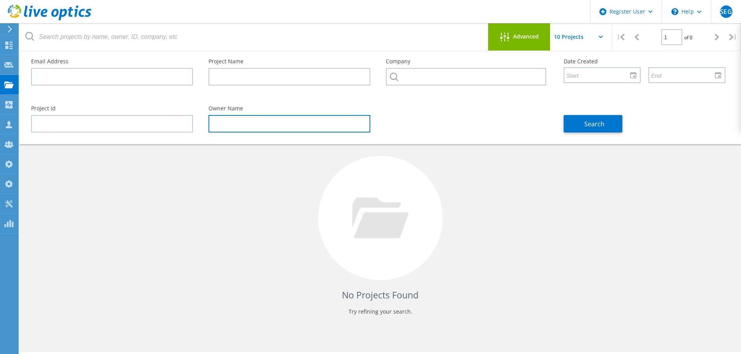
click at [263, 124] on input "text" at bounding box center [290, 124] width 162 height 18
click at [294, 125] on input "text" at bounding box center [290, 124] width 162 height 18
paste input "[DEMOGRAPHIC_DATA][PERSON_NAME]"
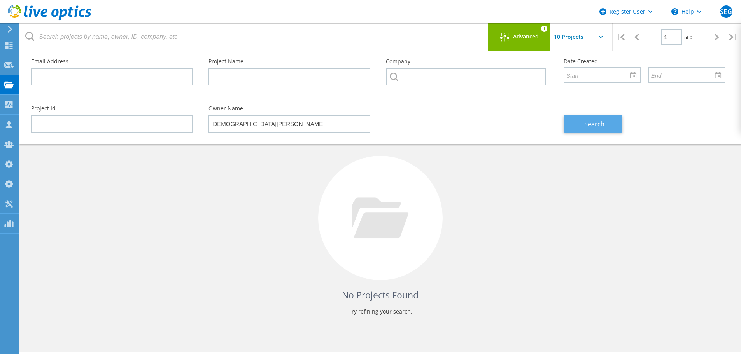
click at [606, 128] on button "Search" at bounding box center [593, 124] width 59 height 18
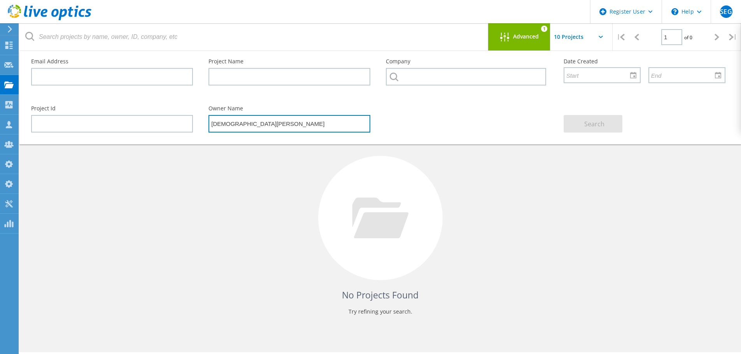
drag, startPoint x: 226, startPoint y: 125, endPoint x: 202, endPoint y: 127, distance: 24.2
click at [202, 127] on div "Owner Name [DEMOGRAPHIC_DATA][PERSON_NAME]" at bounding box center [289, 119] width 177 height 42
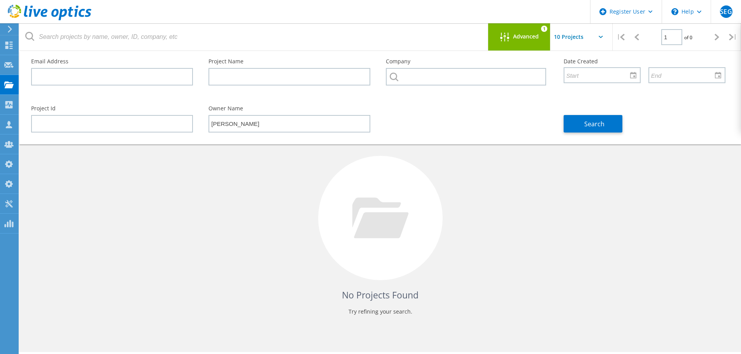
click at [254, 114] on div "Owner Name [PERSON_NAME]" at bounding box center [289, 119] width 177 height 42
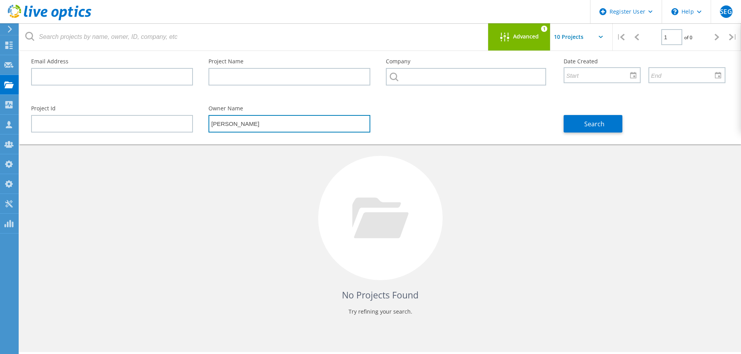
click at [252, 123] on input "[PERSON_NAME]" at bounding box center [290, 124] width 162 height 18
click at [254, 123] on input "[PERSON_NAME]" at bounding box center [290, 124] width 162 height 18
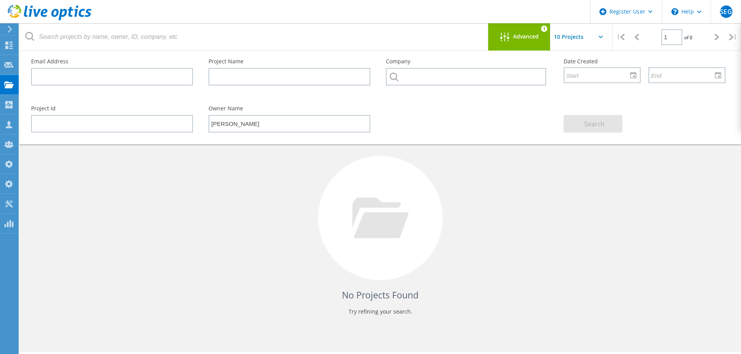
click at [515, 34] on span "Advanced" at bounding box center [526, 36] width 26 height 5
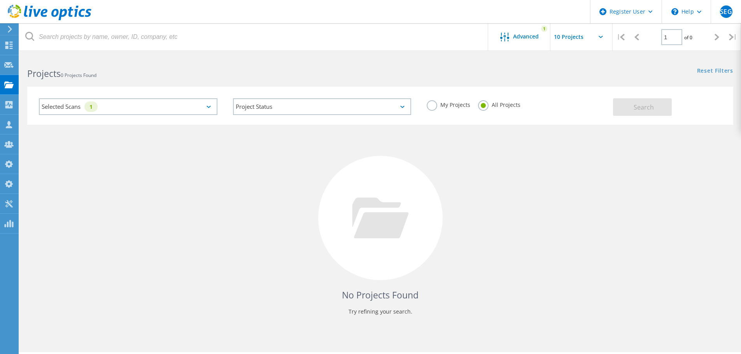
click at [207, 109] on div "Selected Scans 1" at bounding box center [128, 106] width 179 height 17
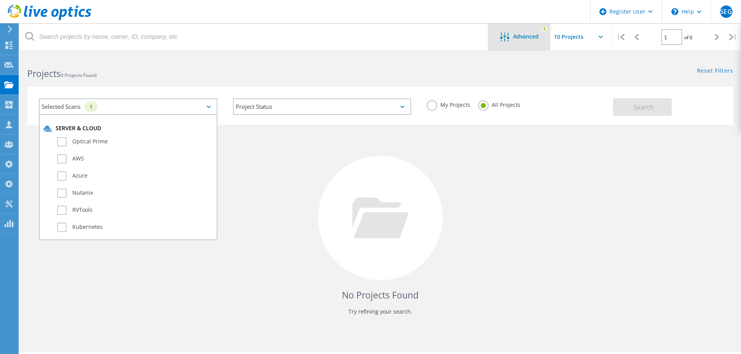
click at [518, 37] on span "Advanced" at bounding box center [526, 36] width 26 height 5
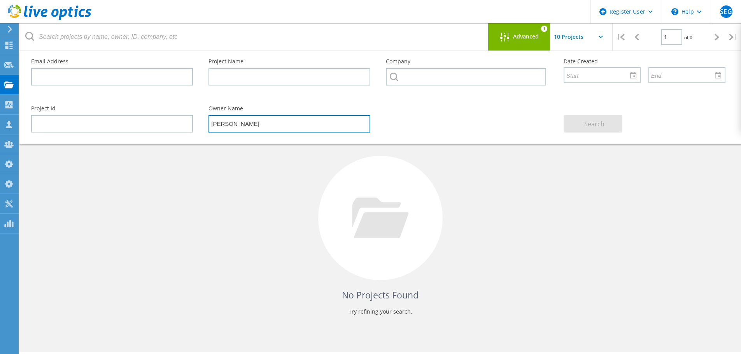
drag, startPoint x: 244, startPoint y: 127, endPoint x: 198, endPoint y: 127, distance: 45.9
click at [198, 127] on div "Project Id Owner Name [PERSON_NAME] Search" at bounding box center [378, 119] width 710 height 42
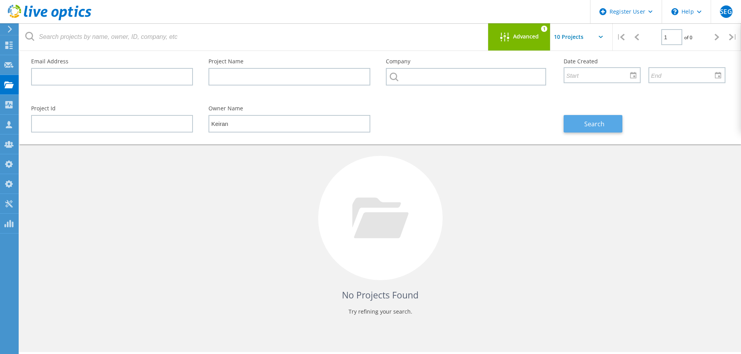
click at [604, 128] on button "Search" at bounding box center [593, 124] width 59 height 18
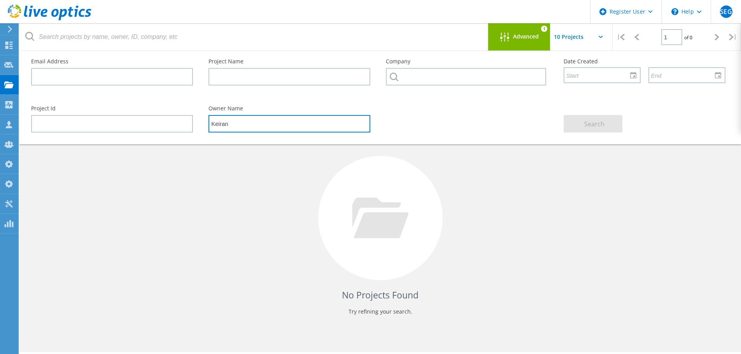
click at [230, 126] on input "Keiran" at bounding box center [290, 124] width 162 height 18
type input "[PERSON_NAME]"
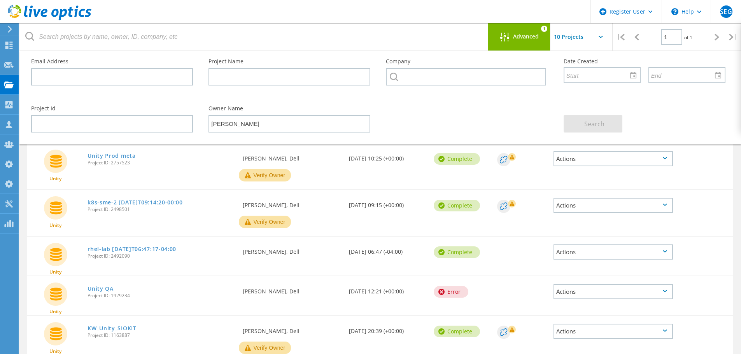
click at [191, 173] on div "Unity Prod meta Project ID: 2757523" at bounding box center [161, 159] width 155 height 30
click at [509, 42] on div at bounding box center [506, 38] width 13 height 10
